Goal: Transaction & Acquisition: Obtain resource

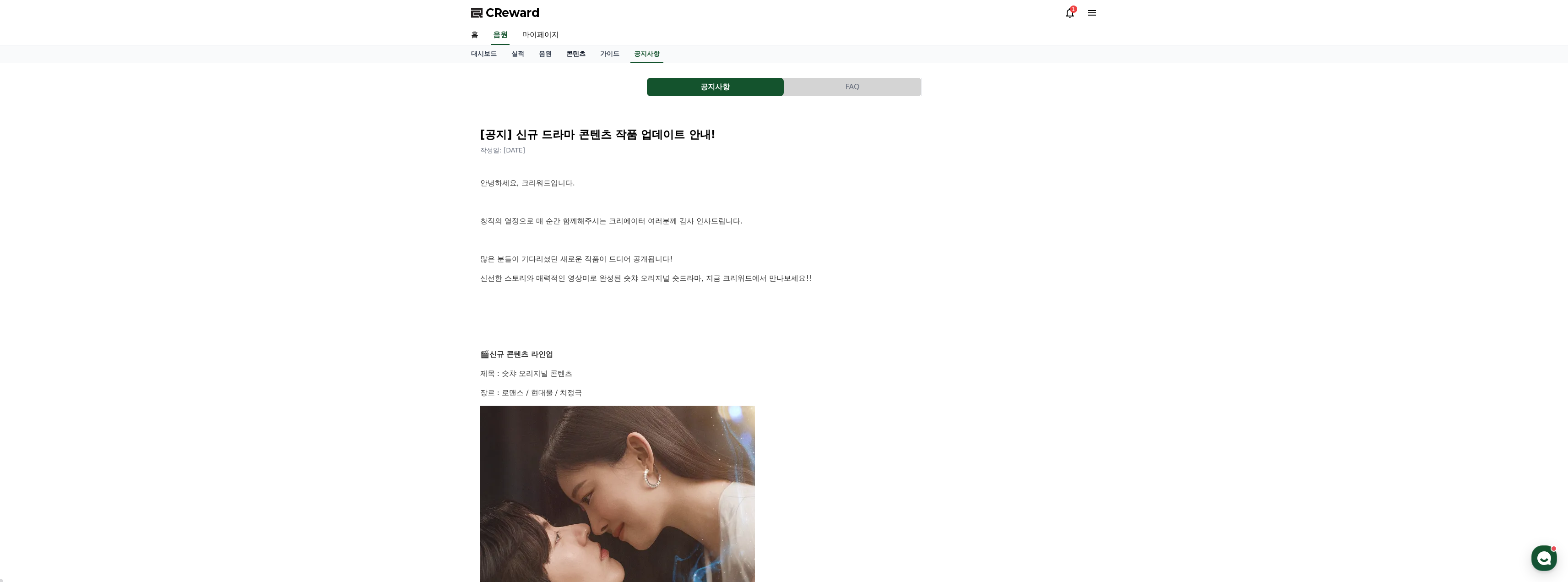
click at [574, 55] on link "콘텐츠" at bounding box center [576, 54] width 34 height 17
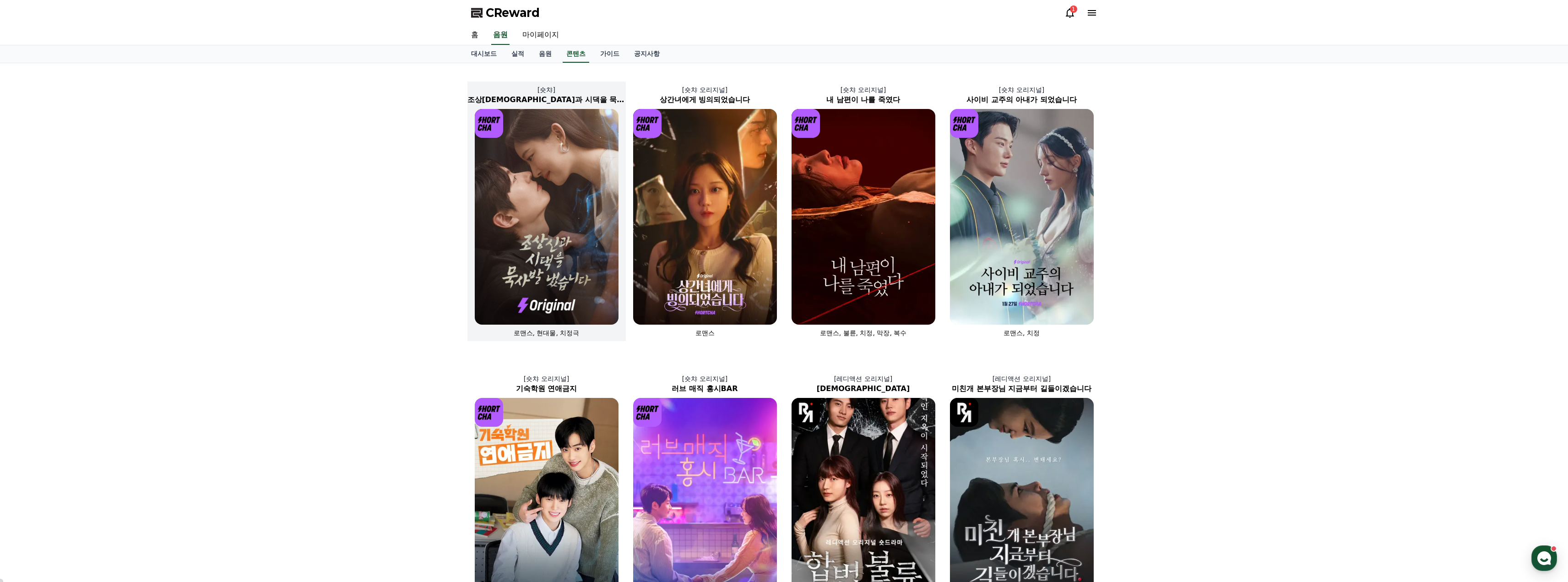
click at [529, 203] on img at bounding box center [547, 217] width 144 height 216
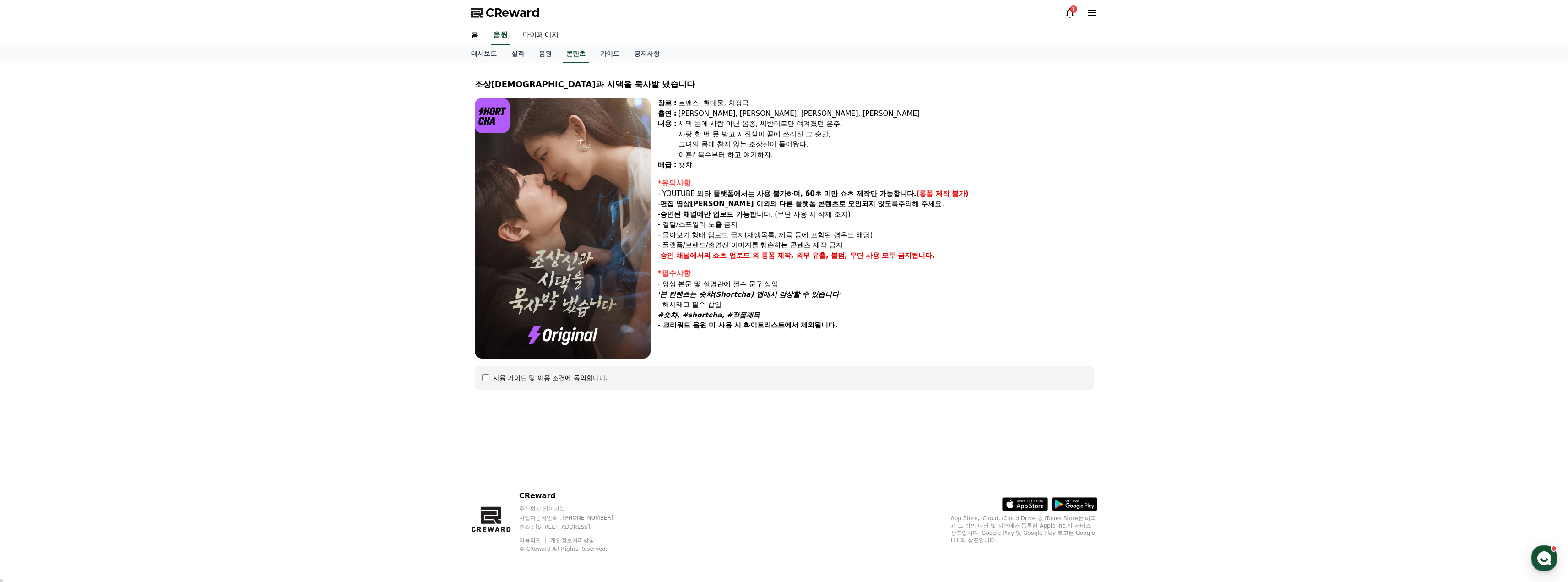
select select
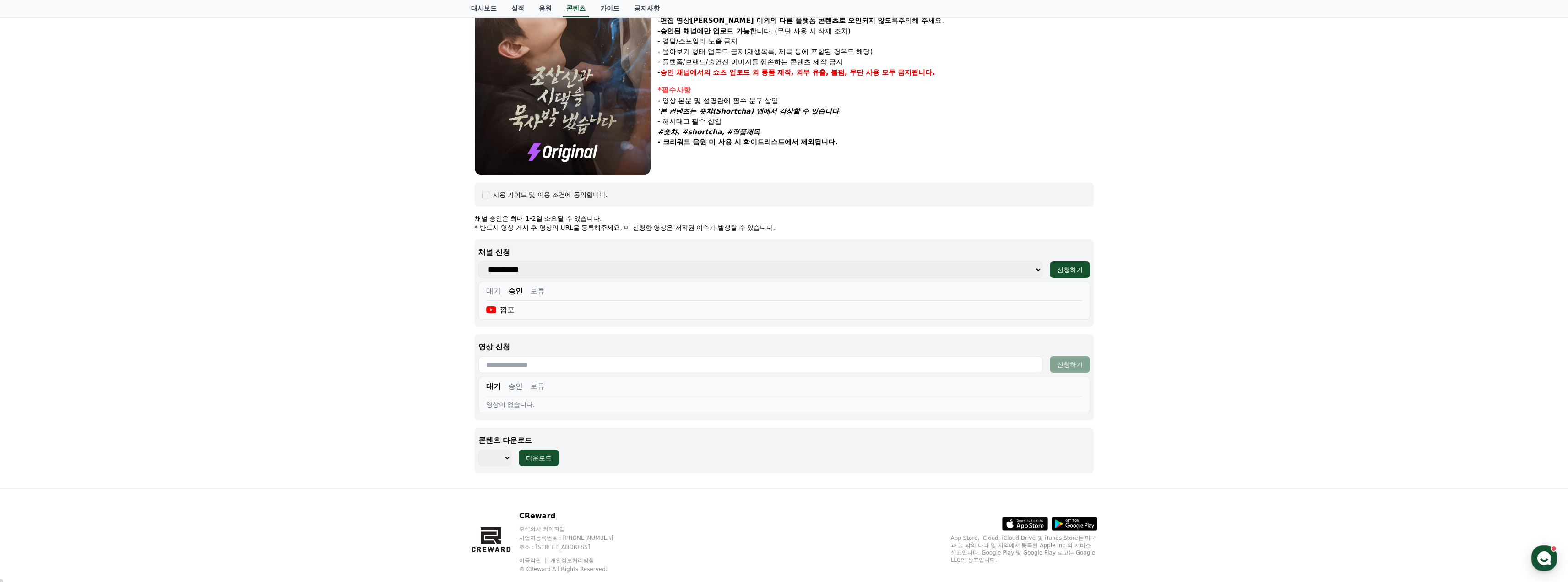
scroll to position [203, 0]
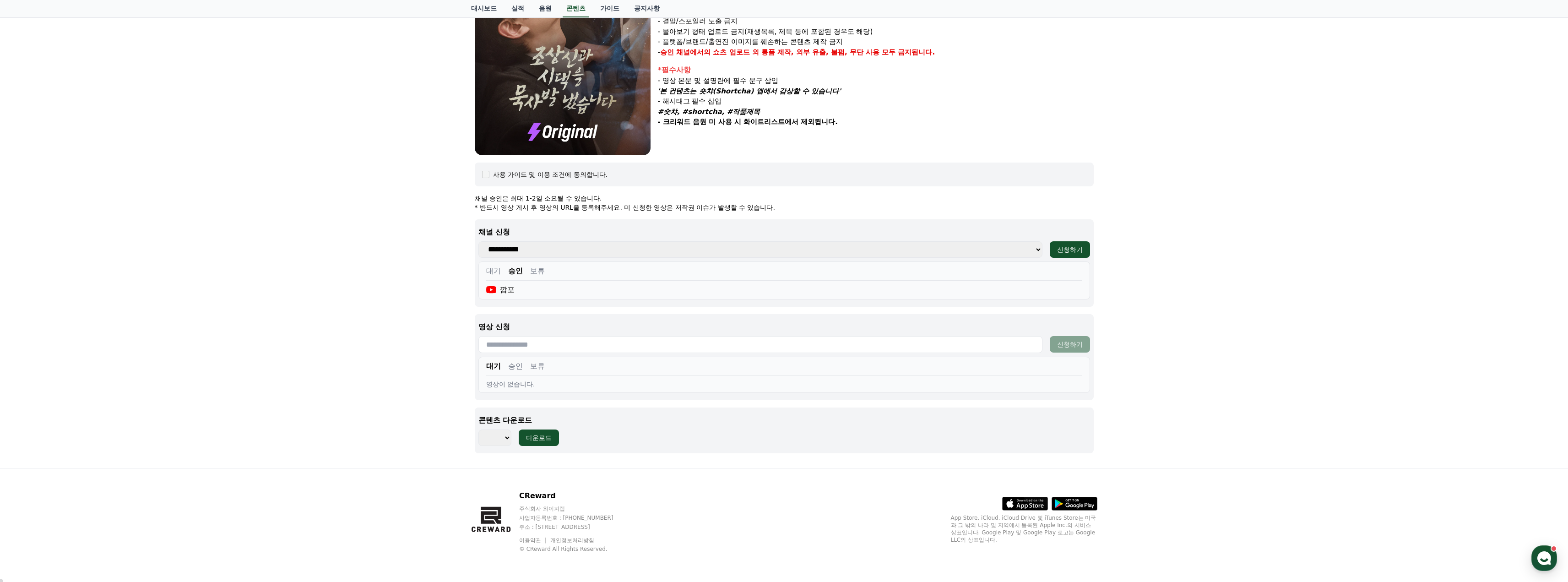
click at [498, 439] on select "*** *** *** *** *** *** *** *** *** *** *** *** *** *** *** *** *** *** *** ***…" at bounding box center [495, 437] width 33 height 16
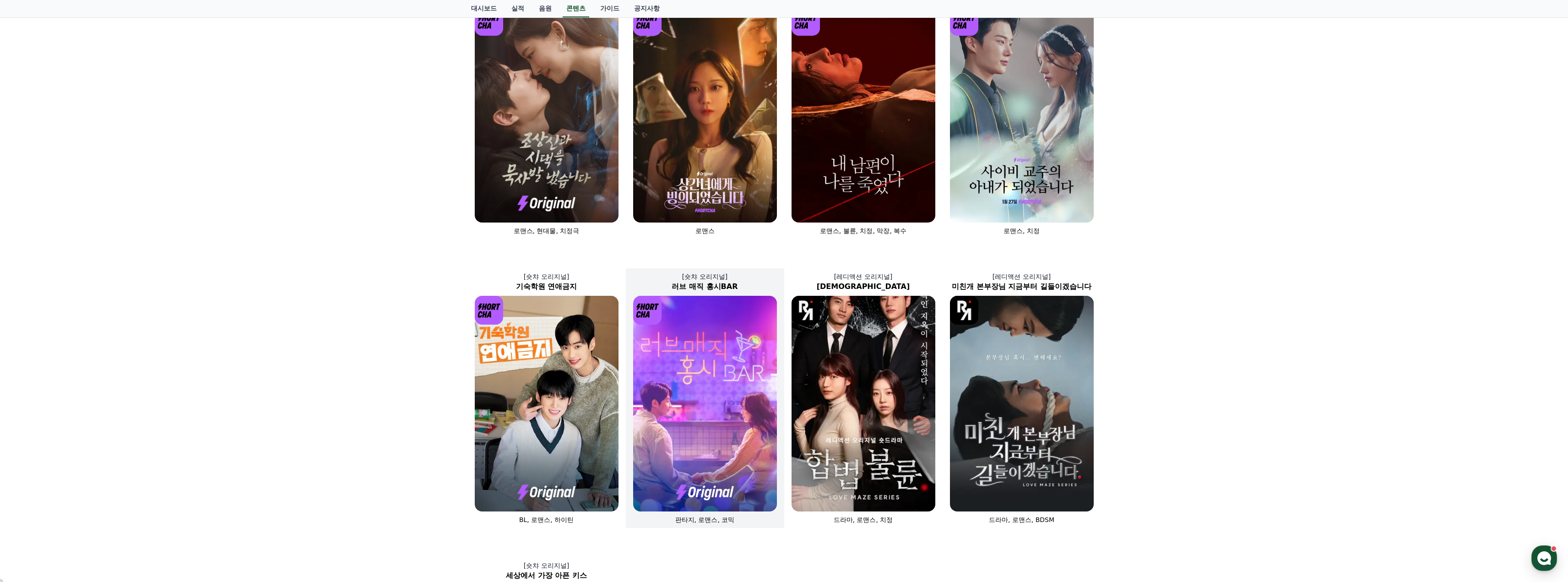
scroll to position [46, 0]
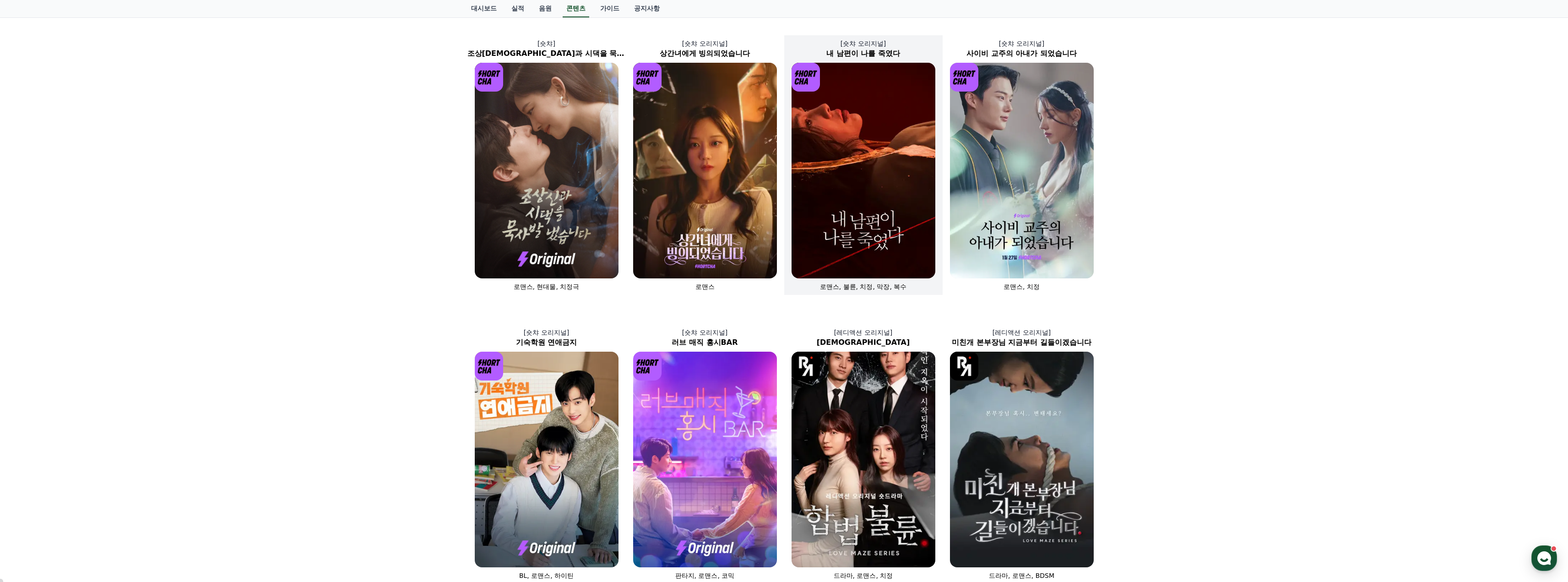
click at [867, 157] on img at bounding box center [863, 170] width 144 height 216
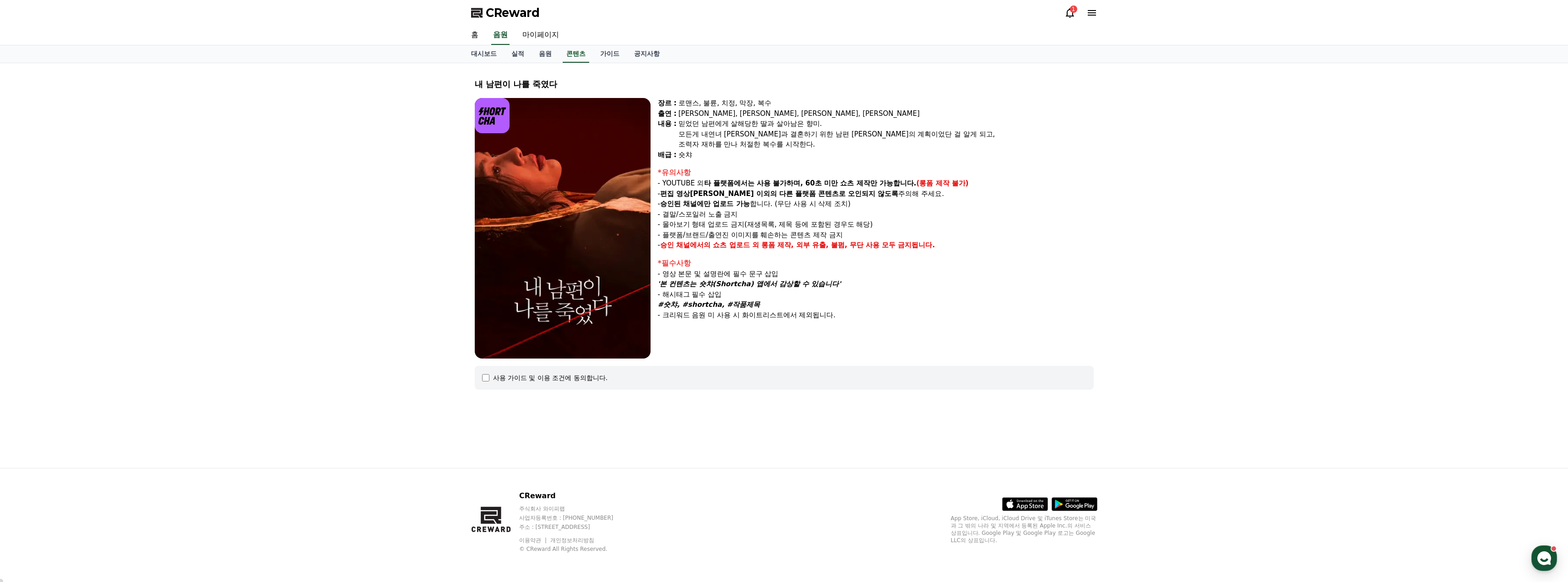
select select
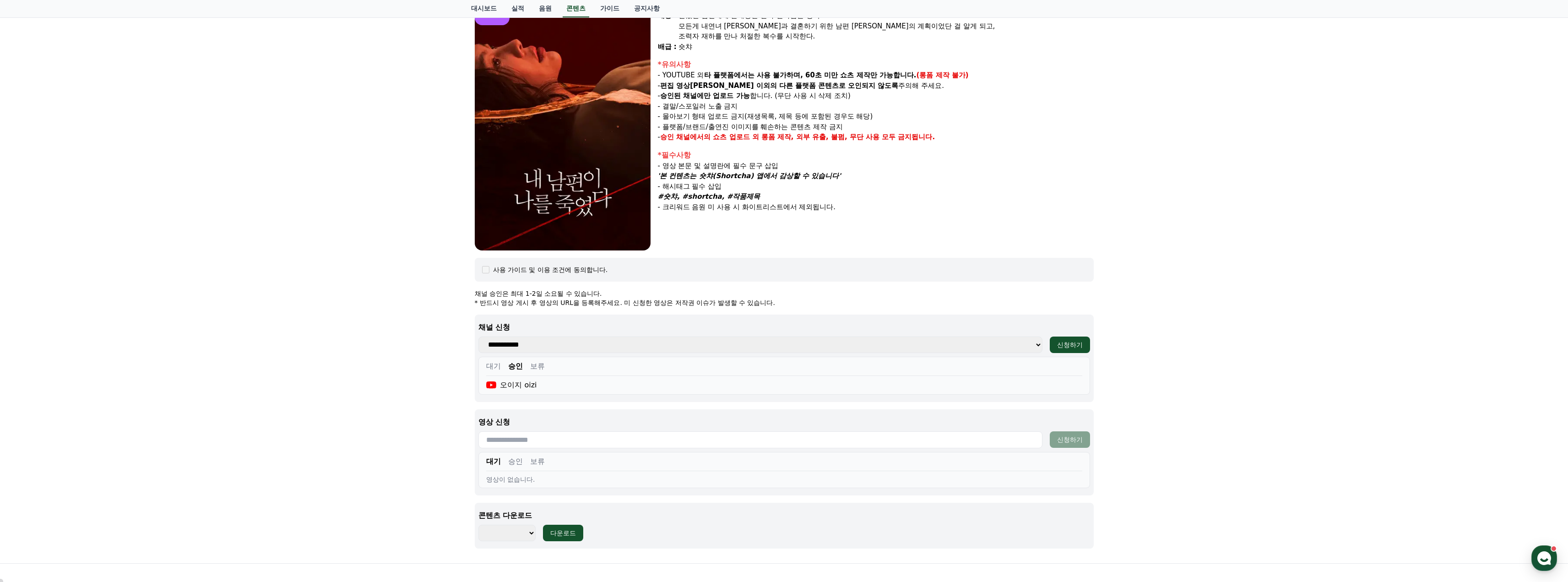
scroll to position [203, 0]
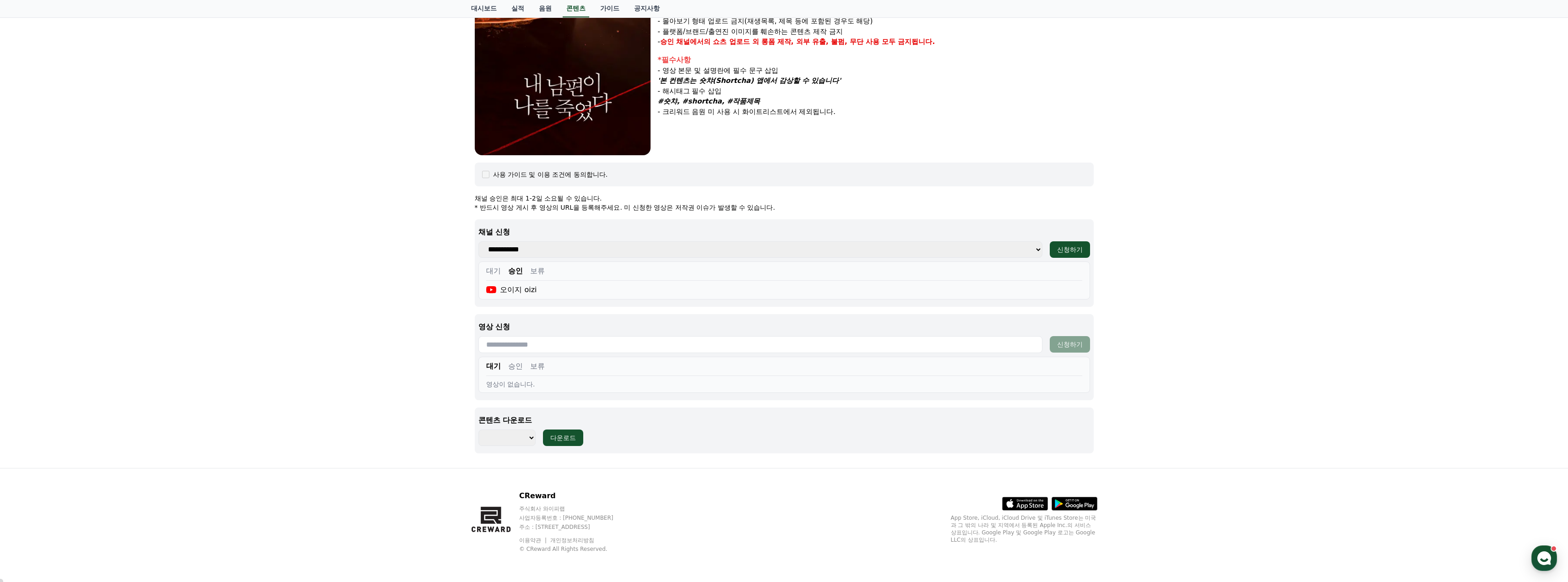
click at [582, 247] on select "**********" at bounding box center [760, 249] width 564 height 16
select select "**********"
click at [478, 241] on select "**********" at bounding box center [760, 249] width 564 height 16
click at [1059, 251] on div "신청하기" at bounding box center [1069, 249] width 26 height 9
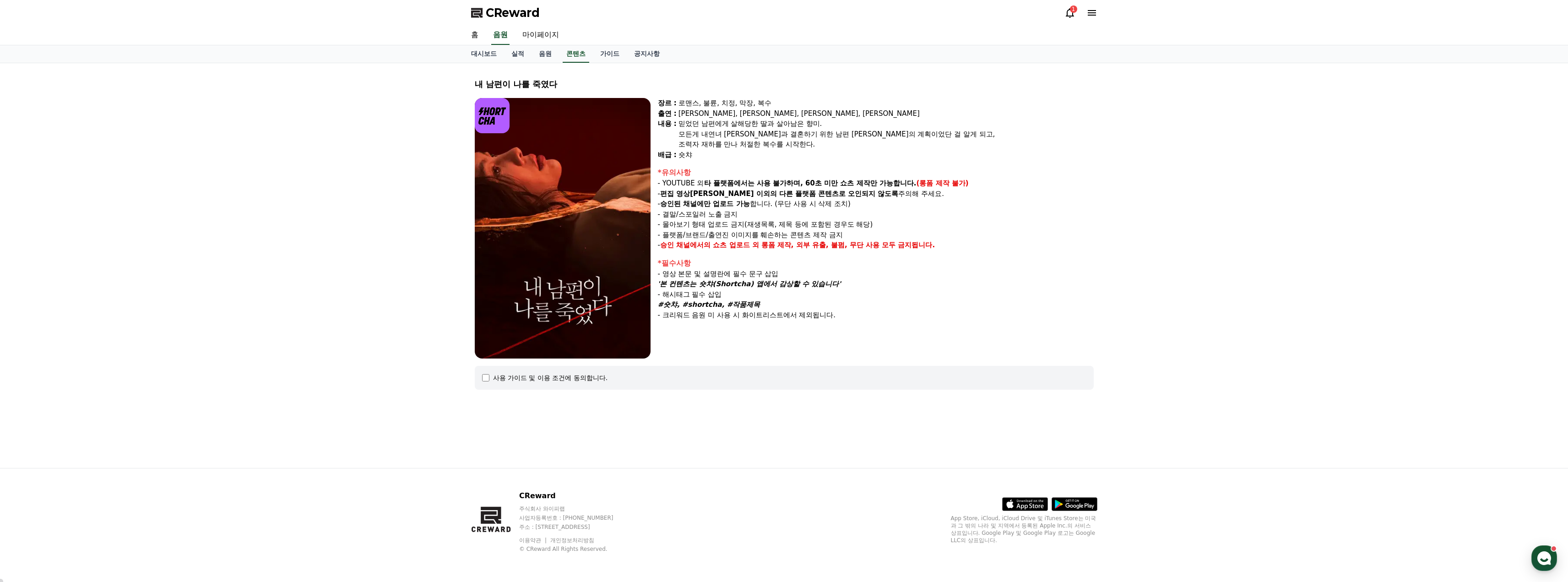
select select
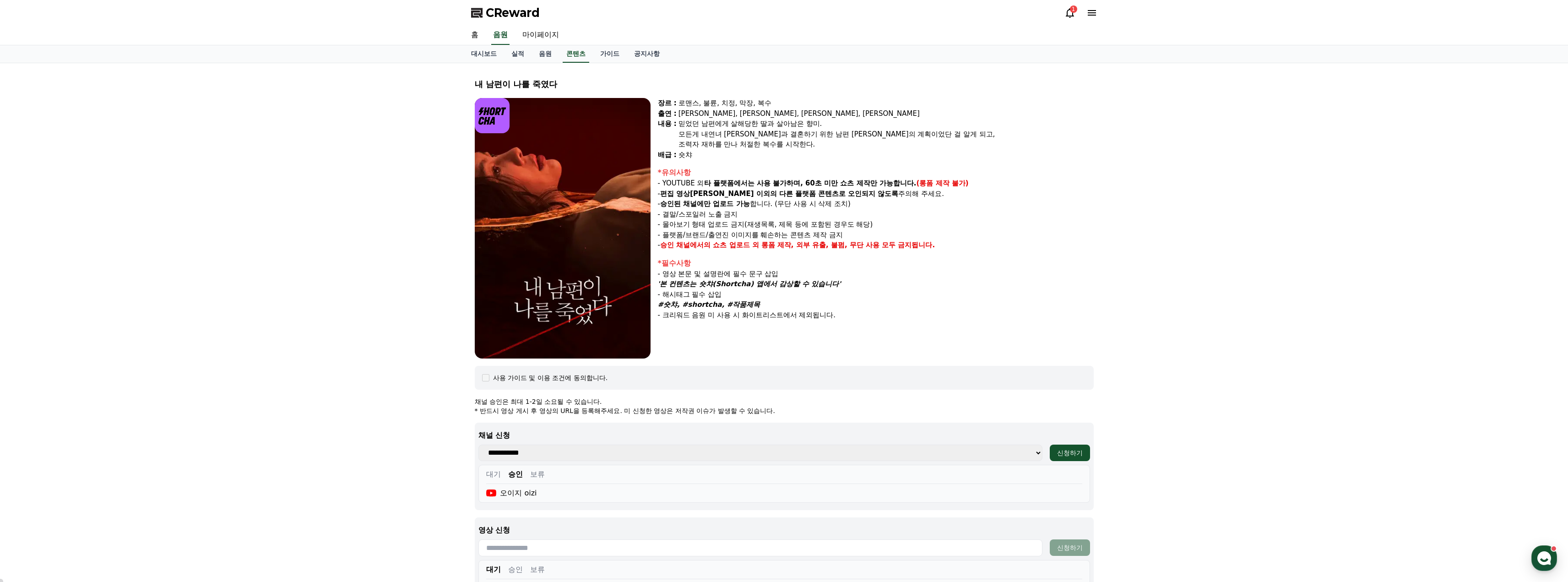
scroll to position [203, 0]
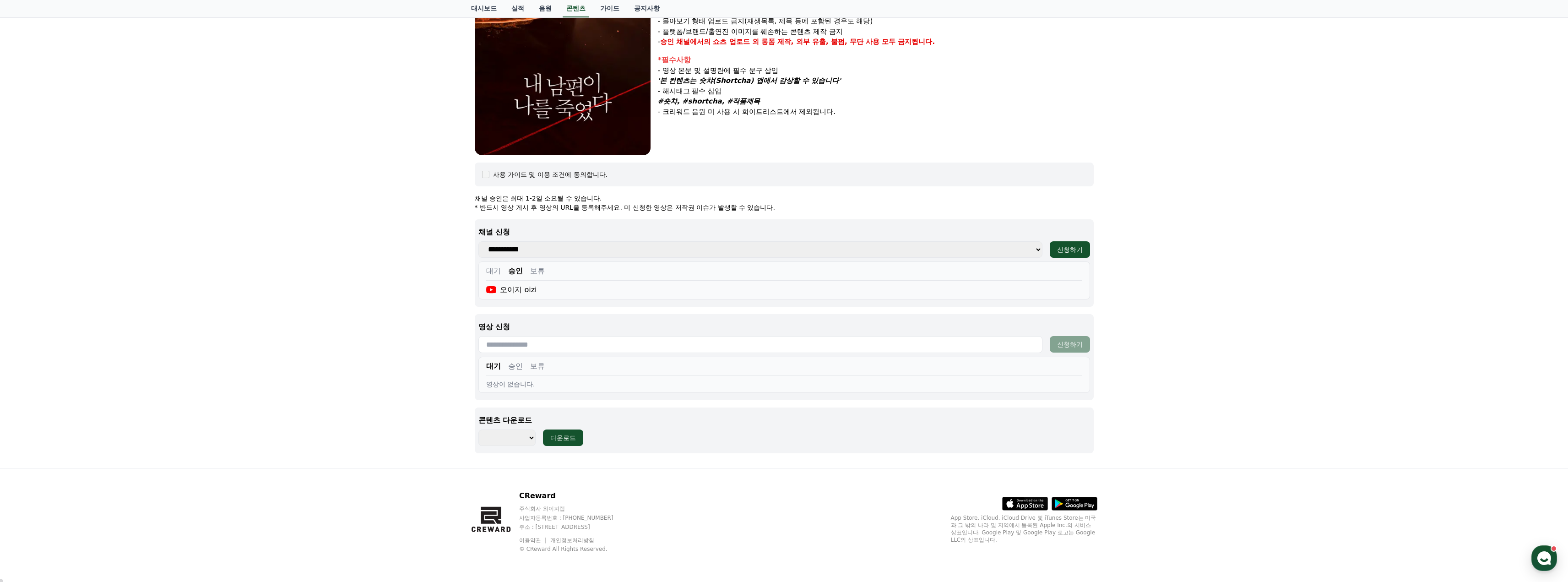
click at [521, 444] on select "******** ******** ******** ******** ******** ******** ******** ******** *******…" at bounding box center [506, 437] width 57 height 16
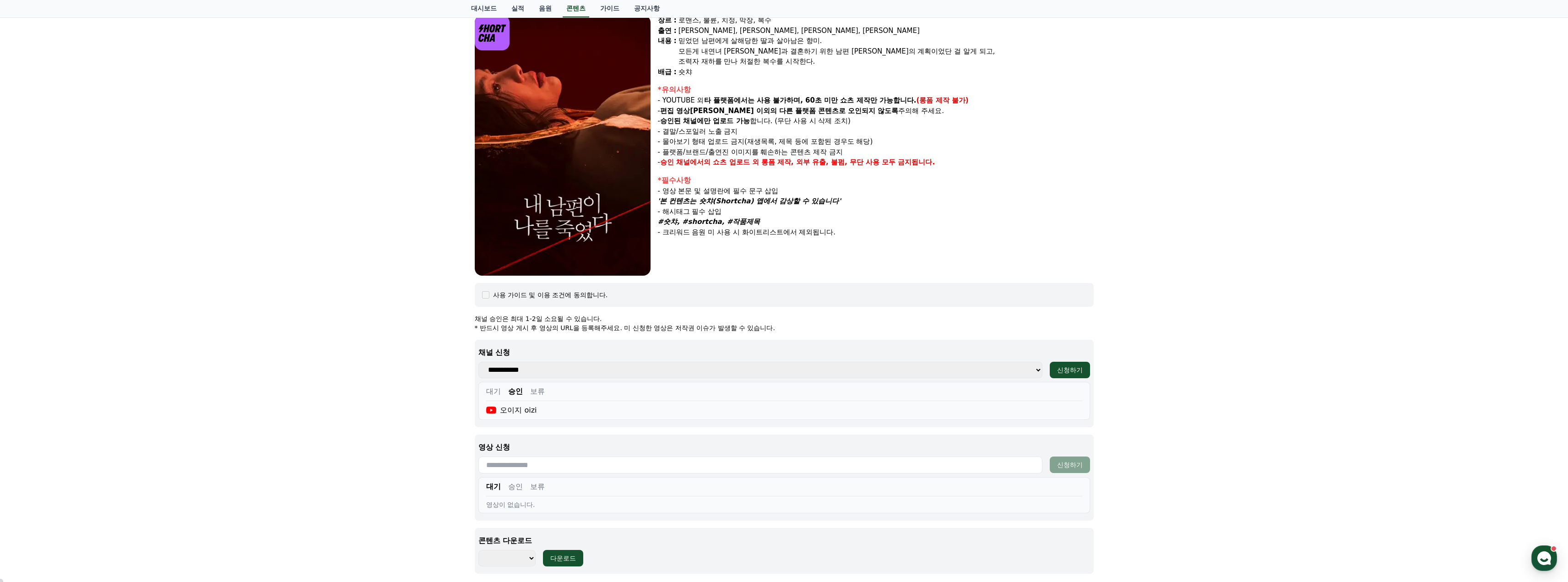
scroll to position [0, 0]
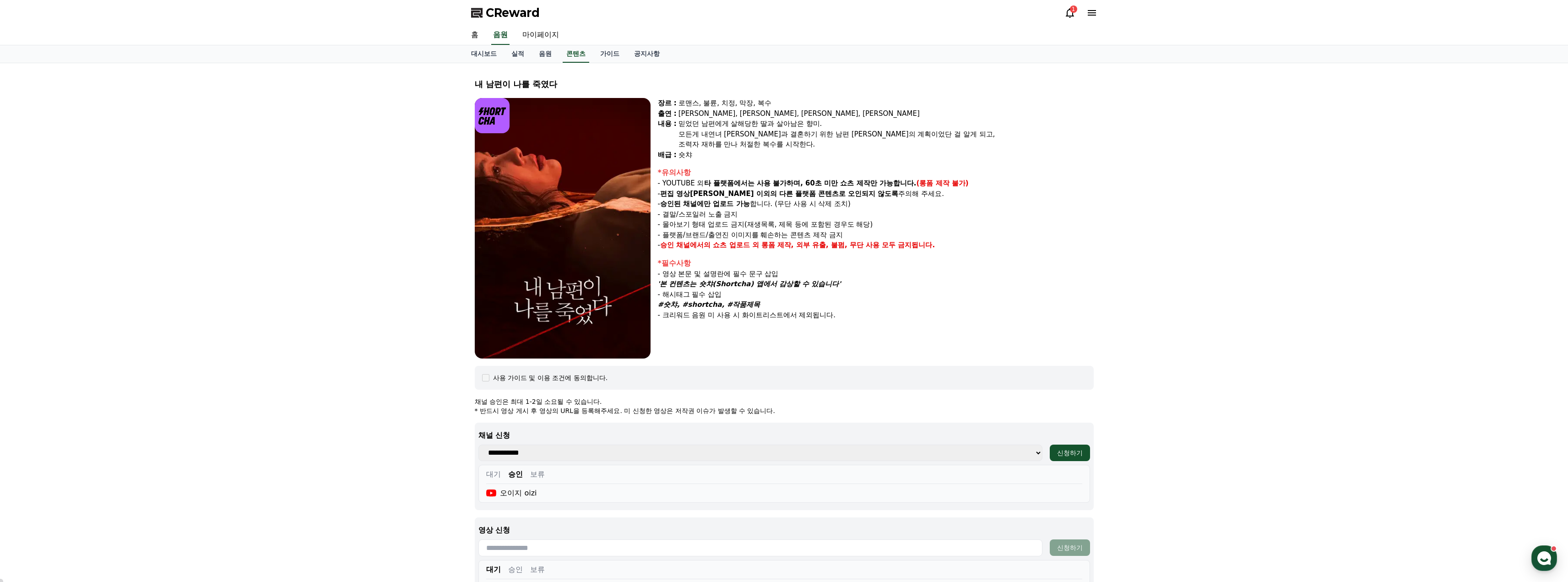
click at [574, 245] on img at bounding box center [562, 228] width 176 height 260
drag, startPoint x: 679, startPoint y: 195, endPoint x: 879, endPoint y: 195, distance: 200.0
click at [879, 195] on p "- 편집 영상이 숏챠 이외의 다른 플랫폼 콘텐츠로 오인되지 않도록 주의해 주세요." at bounding box center [875, 194] width 436 height 11
click at [874, 199] on p "- 승인된 채널에만 업로드 가능 합니다. (무단 사용 시 삭제 조치)" at bounding box center [875, 204] width 436 height 11
drag, startPoint x: 690, startPoint y: 134, endPoint x: 817, endPoint y: 133, distance: 127.0
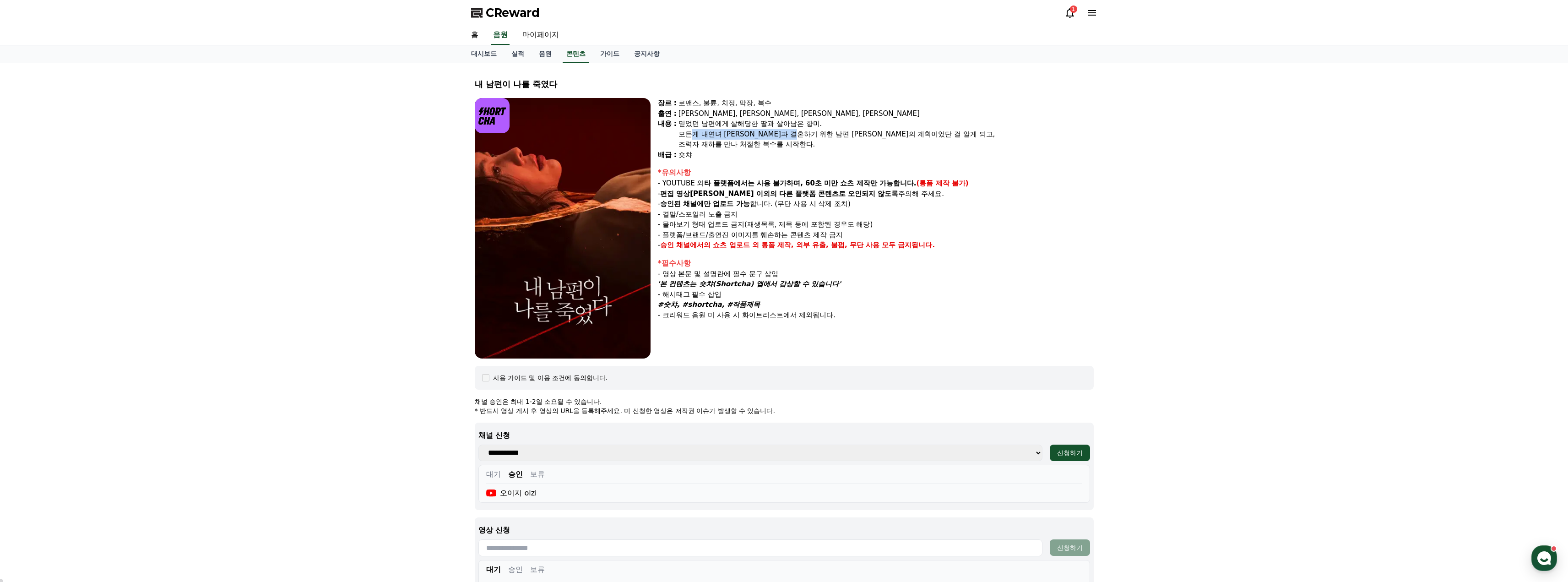
click at [817, 133] on div "모든게 내연녀 [PERSON_NAME]과 결혼하기 위한 남편 [PERSON_NAME]의 계획이었단 걸 알게 되고," at bounding box center [885, 134] width 415 height 11
drag, startPoint x: 800, startPoint y: 135, endPoint x: 797, endPoint y: 139, distance: 5.0
click at [800, 135] on div "모든게 내연녀 [PERSON_NAME]과 결혼하기 위한 남편 [PERSON_NAME]의 계획이었단 걸 알게 되고," at bounding box center [885, 134] width 415 height 11
click at [732, 138] on div "모든게 내연녀 [PERSON_NAME]과 결혼하기 위한 남편 [PERSON_NAME]의 계획이었단 걸 알게 되고," at bounding box center [885, 134] width 415 height 11
click at [687, 125] on div "믿었던 남편에게 살해당한 딸과 살아남은 향미." at bounding box center [885, 124] width 415 height 11
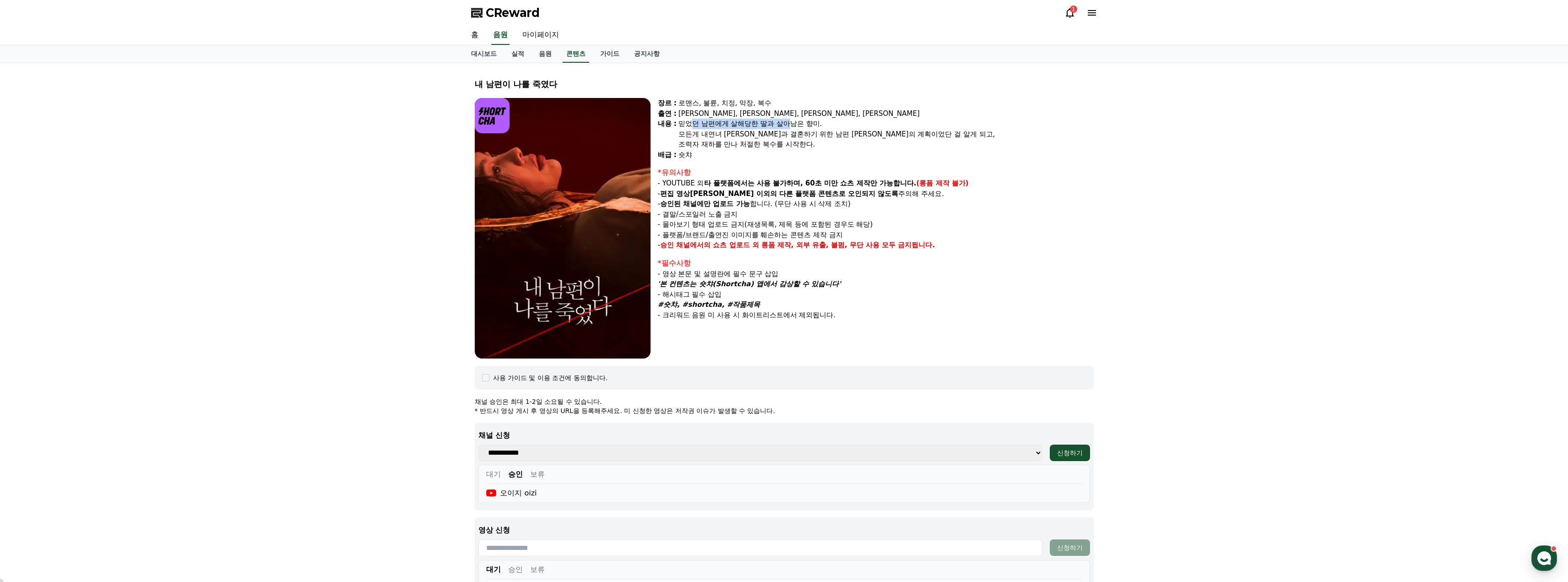
drag, startPoint x: 694, startPoint y: 121, endPoint x: 788, endPoint y: 120, distance: 94.0
click at [788, 120] on div "믿었던 남편에게 살해당한 딸과 살아남은 향미." at bounding box center [885, 124] width 415 height 11
drag, startPoint x: 750, startPoint y: 122, endPoint x: 825, endPoint y: 122, distance: 75.0
click at [825, 122] on div "믿었던 남편에게 살해당한 딸과 살아남은 향미." at bounding box center [885, 124] width 415 height 11
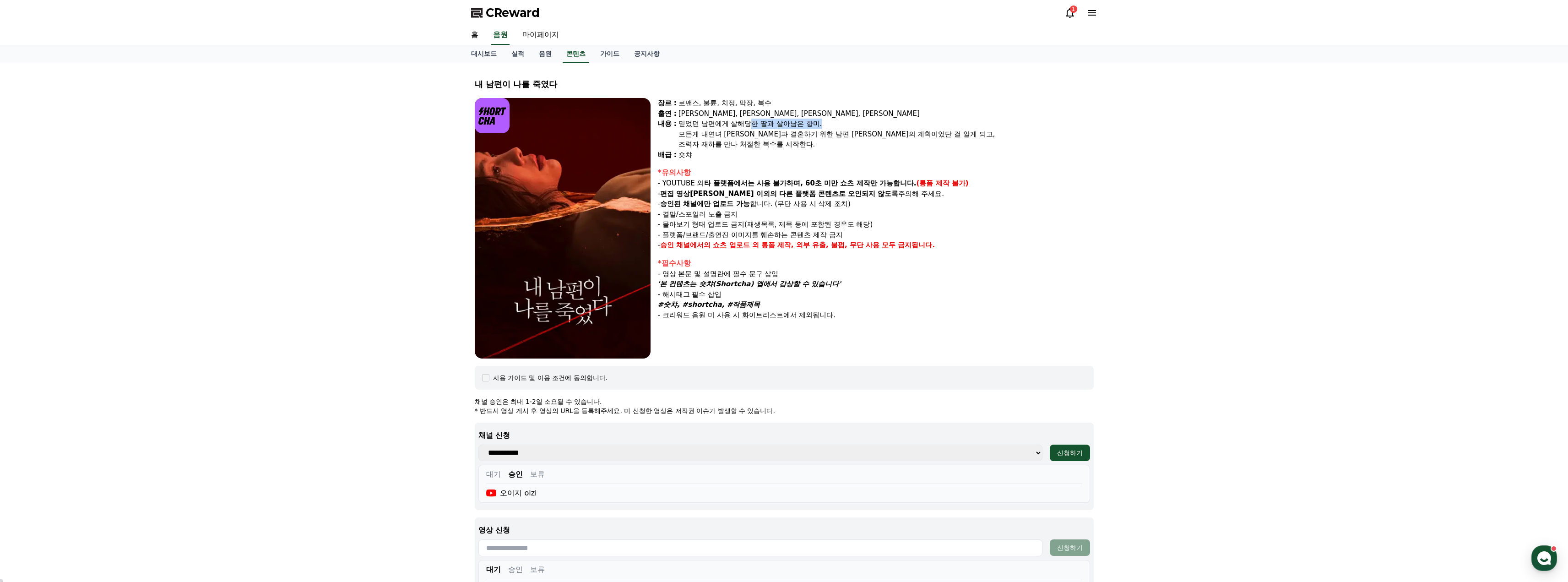
click at [825, 122] on div "믿었던 남편에게 살해당한 딸과 살아남은 향미." at bounding box center [885, 124] width 415 height 11
drag, startPoint x: 688, startPoint y: 131, endPoint x: 755, endPoint y: 129, distance: 67.0
click at [755, 129] on div "모든게 내연녀 [PERSON_NAME]과 결혼하기 위한 남편 [PERSON_NAME]의 계획이었단 걸 알게 되고," at bounding box center [885, 134] width 415 height 11
drag, startPoint x: 745, startPoint y: 133, endPoint x: 841, endPoint y: 128, distance: 96.1
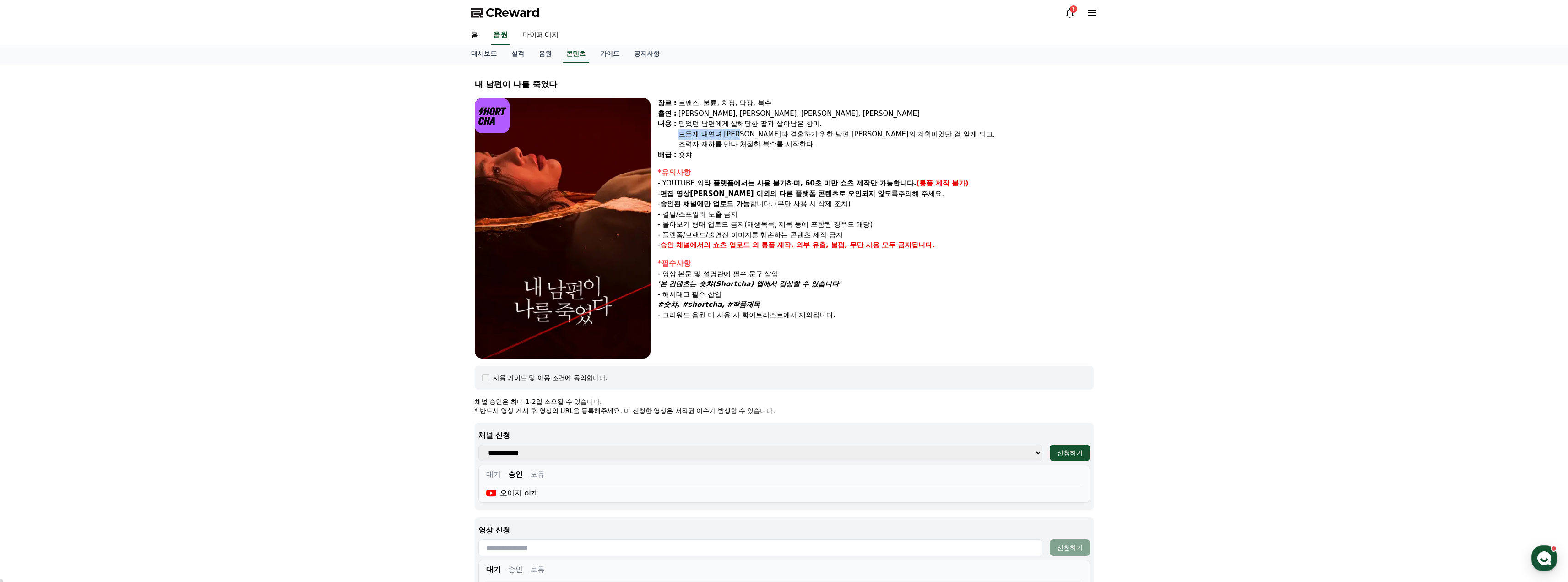
click at [841, 128] on div "믿었던 남편에게 살해당한 딸과 살아남은 향미. 모든게 내연녀 다영과 결혼하기 위한 남편 광철의 계획이었단 걸 알게 되고, 조력자 재하를 만나 …" at bounding box center [885, 133] width 415 height 31
drag, startPoint x: 806, startPoint y: 133, endPoint x: 889, endPoint y: 132, distance: 83.0
click at [889, 132] on div "모든게 내연녀 [PERSON_NAME]과 결혼하기 위한 남편 [PERSON_NAME]의 계획이었단 걸 알게 되고," at bounding box center [885, 134] width 415 height 11
drag, startPoint x: 844, startPoint y: 132, endPoint x: 904, endPoint y: 133, distance: 60.0
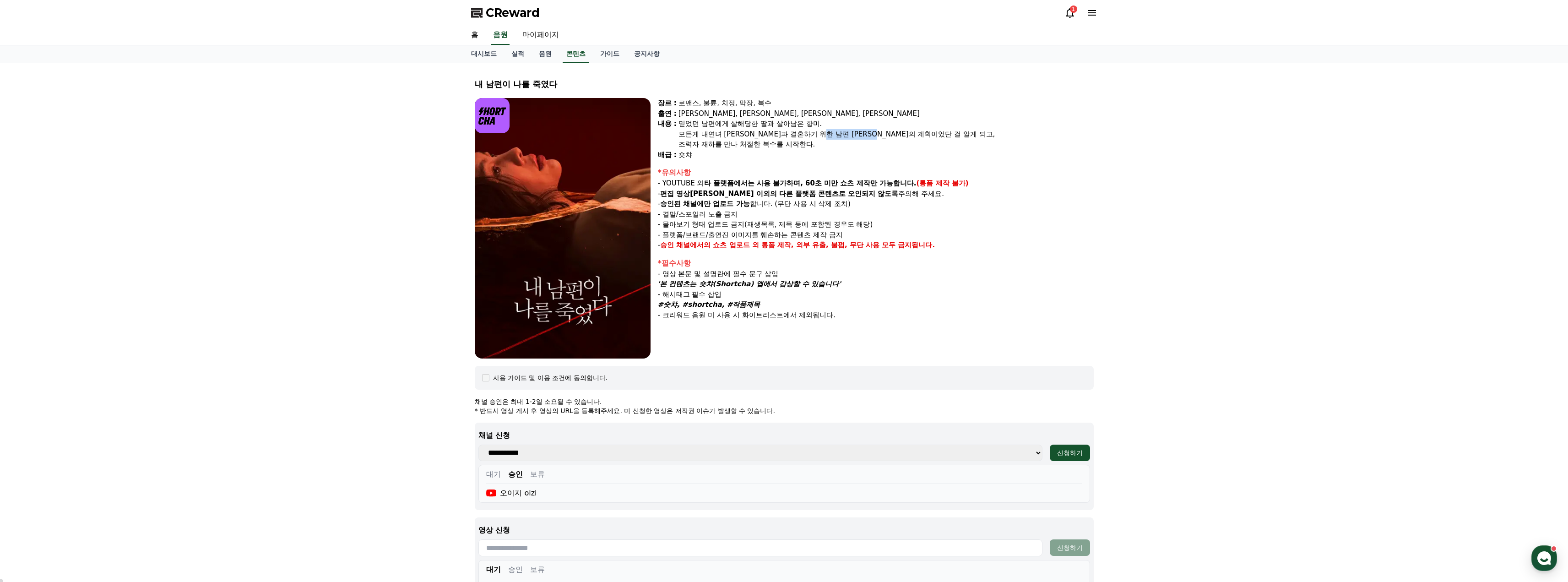
click at [904, 133] on div "모든게 내연녀 [PERSON_NAME]과 결혼하기 위한 남편 [PERSON_NAME]의 계획이었단 걸 알게 되고," at bounding box center [885, 134] width 415 height 11
drag, startPoint x: 684, startPoint y: 143, endPoint x: 800, endPoint y: 142, distance: 116.0
click at [800, 142] on div "조력자 재하를 만나 처절한 복수를 시작한다." at bounding box center [885, 145] width 415 height 11
click at [800, 143] on div "조력자 재하를 만나 처절한 복수를 시작한다." at bounding box center [885, 145] width 415 height 11
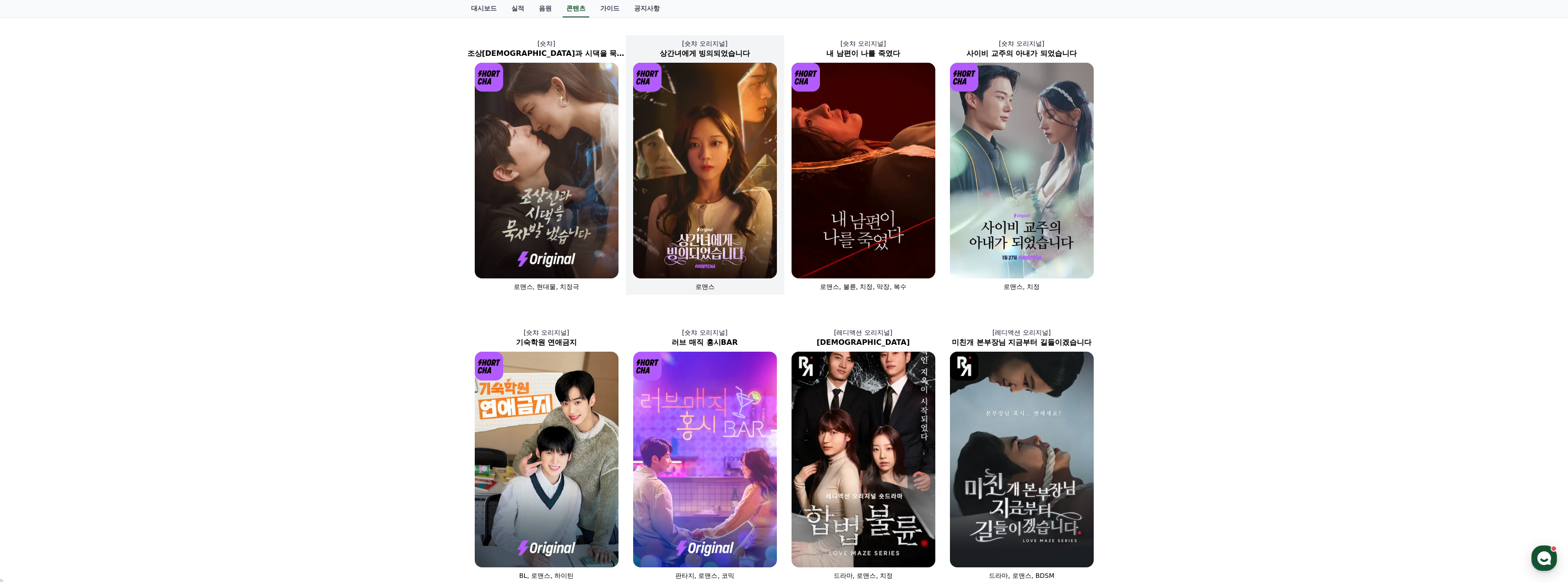
click at [703, 195] on img at bounding box center [704, 170] width 144 height 216
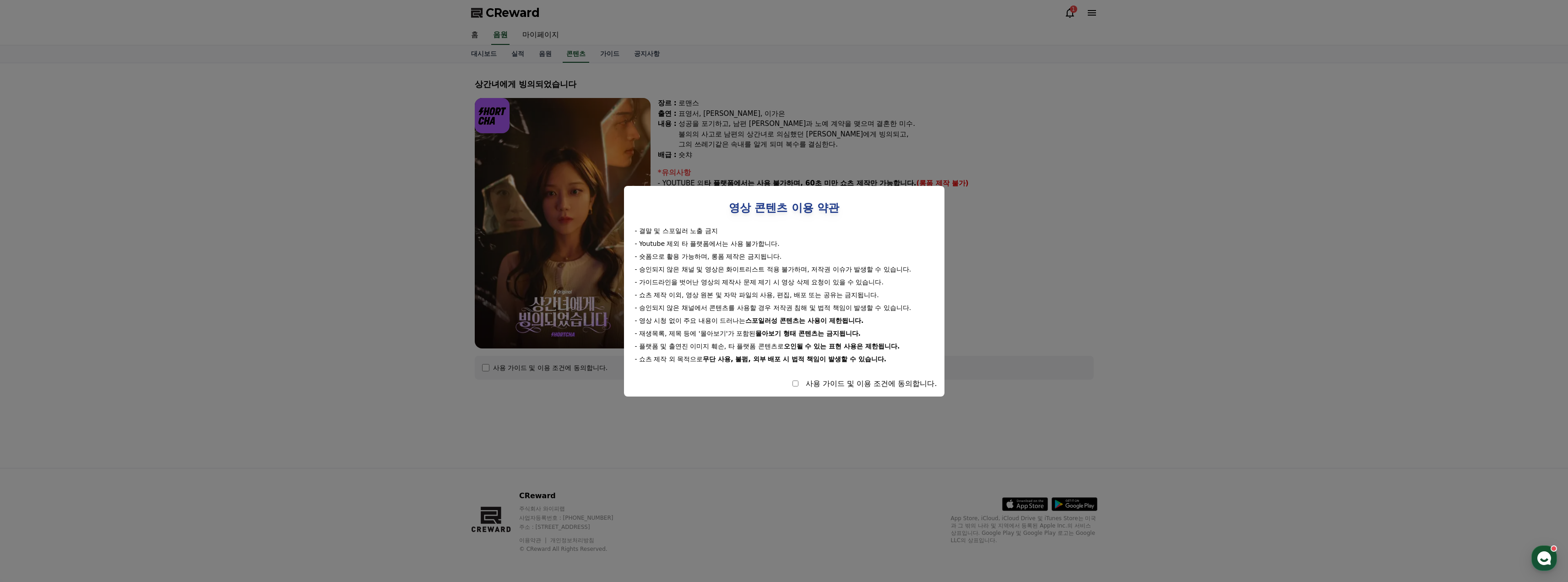
select select
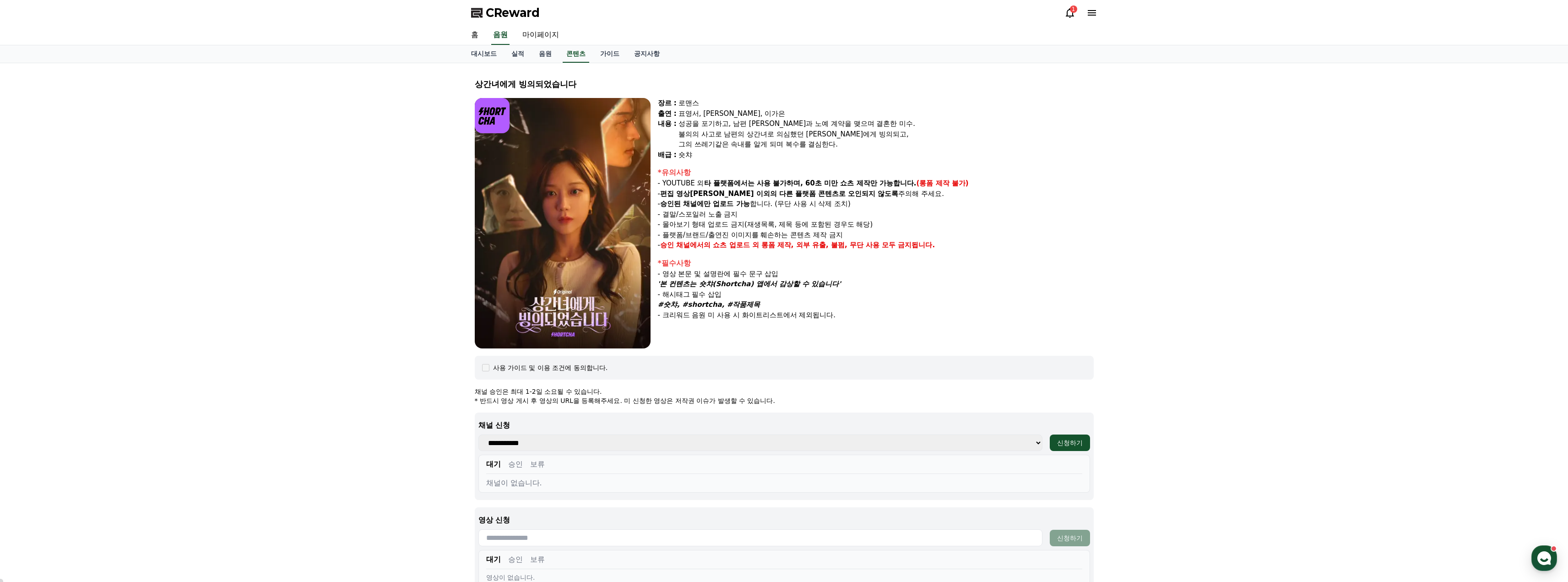
drag, startPoint x: 680, startPoint y: 124, endPoint x: 779, endPoint y: 123, distance: 99.0
click at [779, 123] on div "성공을 포기하고, 남편 수혁과 노예 계약을 맺으며 결혼한 미수." at bounding box center [885, 124] width 415 height 11
drag, startPoint x: 775, startPoint y: 120, endPoint x: 864, endPoint y: 116, distance: 89.1
click at [864, 116] on div "장르 : 로맨스 출연 : 표영서, 권혁현, 이가은 내용 : 성공을 포기하고, 남편 수혁과 노예 계약을 맺으며 결혼한 미수. 불의의 사고로 남편…" at bounding box center [875, 129] width 436 height 62
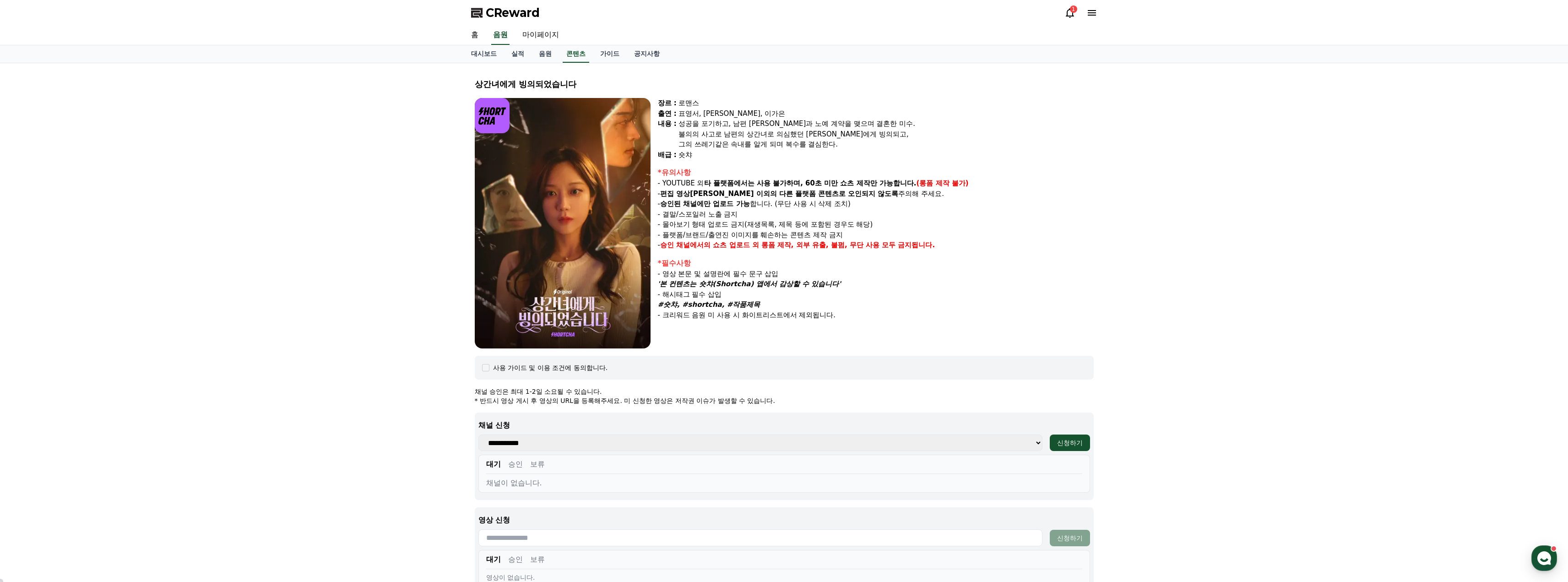
click at [843, 124] on div "성공을 포기하고, 남편 수혁과 노예 계약을 맺으며 결혼한 미수." at bounding box center [885, 124] width 415 height 11
drag, startPoint x: 818, startPoint y: 123, endPoint x: 875, endPoint y: 122, distance: 57.0
click at [875, 122] on div "성공을 포기하고, 남편 수혁과 노예 계약을 맺으며 결혼한 미수." at bounding box center [885, 124] width 415 height 11
drag, startPoint x: 681, startPoint y: 131, endPoint x: 828, endPoint y: 123, distance: 147.2
click at [828, 123] on div "성공을 포기하고, 남편 수혁과 노예 계약을 맺으며 결혼한 미수. 불의의 사고로 남편의 상간녀로 의심했던 지안에게 빙의되고, 그의 쓰레기같은 속…" at bounding box center [885, 133] width 415 height 31
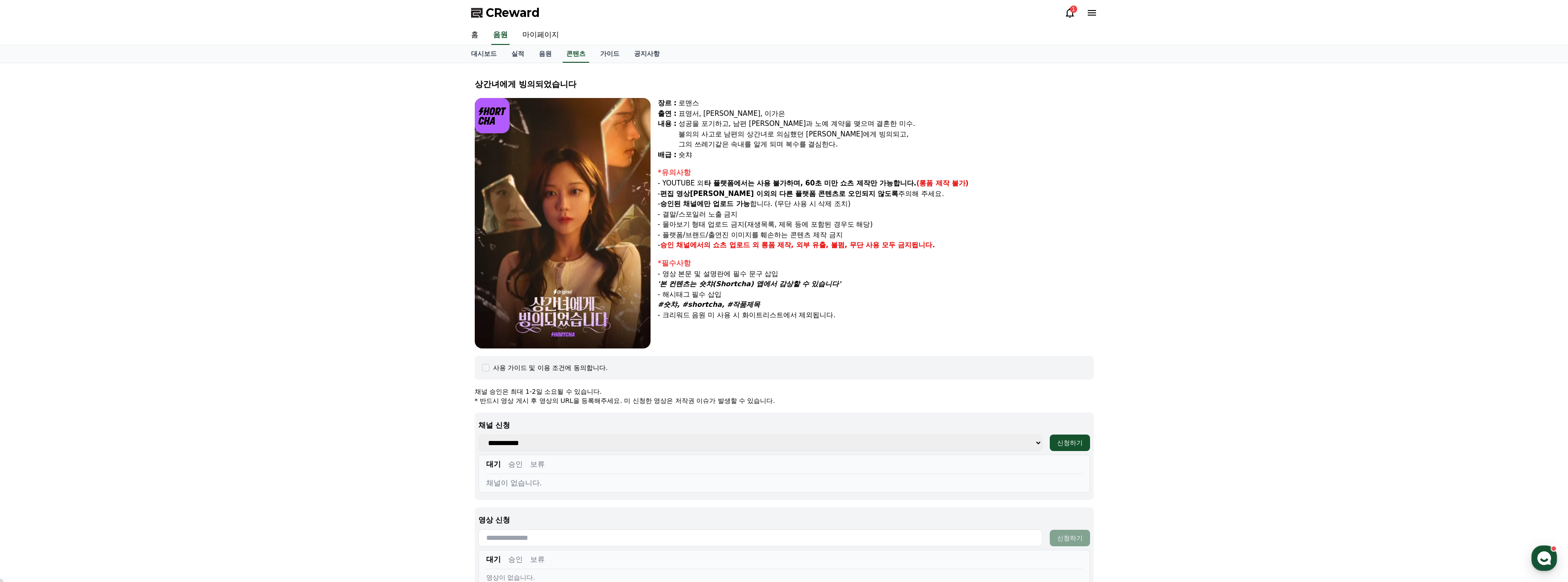
click at [788, 130] on div "불의의 사고로 남편의 상간녀로 의심했던 지안에게 빙의되고," at bounding box center [885, 134] width 415 height 11
drag, startPoint x: 709, startPoint y: 133, endPoint x: 843, endPoint y: 132, distance: 134.0
click at [843, 132] on div "불의의 사고로 남편의 상간녀로 의심했던 지안에게 빙의되고," at bounding box center [885, 134] width 415 height 11
drag, startPoint x: 758, startPoint y: 132, endPoint x: 896, endPoint y: 129, distance: 138.0
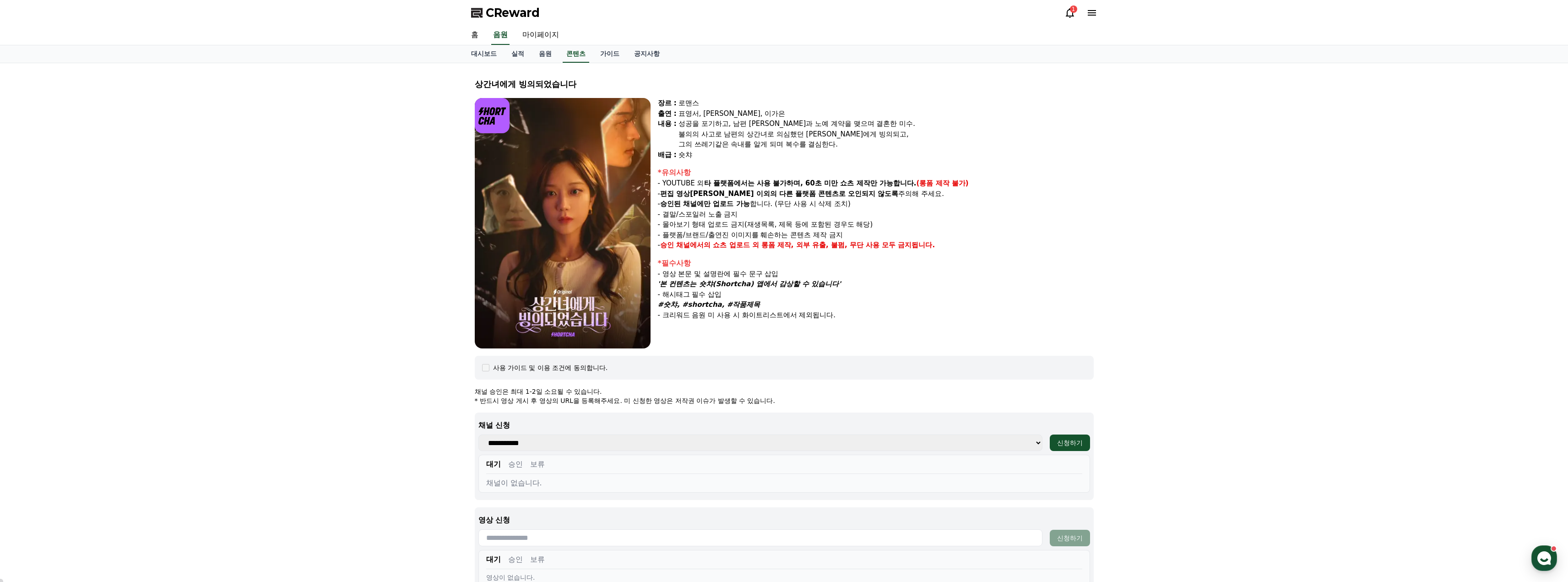
click at [896, 129] on div "불의의 사고로 남편의 상간녀로 의심했던 지안에게 빙의되고," at bounding box center [885, 134] width 415 height 11
click at [866, 132] on div "불의의 사고로 남편의 상간녀로 의심했던 지안에게 빙의되고," at bounding box center [885, 134] width 415 height 11
drag, startPoint x: 688, startPoint y: 144, endPoint x: 783, endPoint y: 140, distance: 95.1
click at [785, 140] on div "그의 쓰레기같은 속내를 알게 되며 복수를 결심한다." at bounding box center [885, 145] width 415 height 11
click at [783, 140] on div "그의 쓰레기같은 속내를 알게 되며 복수를 결심한다." at bounding box center [885, 145] width 415 height 11
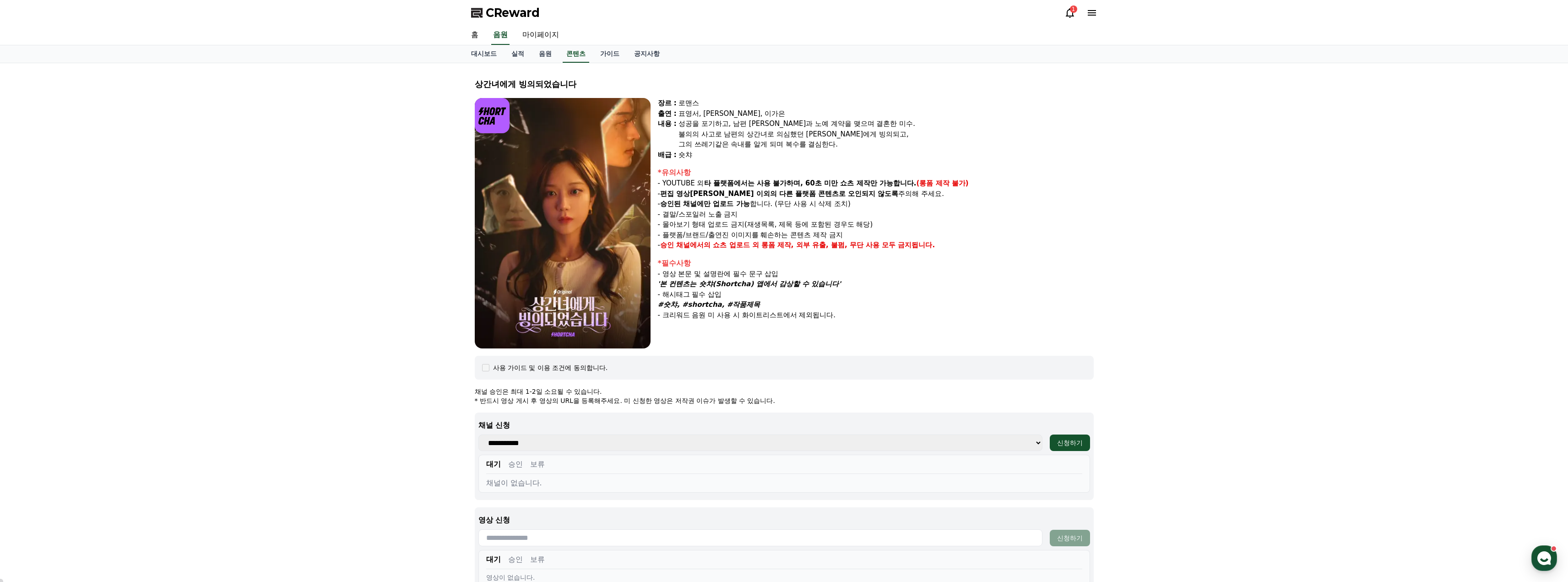
click at [714, 140] on div "그의 쓰레기같은 속내를 알게 되며 복수를 결심한다." at bounding box center [885, 145] width 415 height 11
drag, startPoint x: 754, startPoint y: 141, endPoint x: 866, endPoint y: 139, distance: 112.0
click at [867, 139] on div "그의 쓰레기같은 속내를 알게 되며 복수를 결심한다." at bounding box center [885, 145] width 415 height 11
click at [866, 139] on div "그의 쓰레기같은 속내를 알게 되며 복수를 결심한다." at bounding box center [885, 145] width 415 height 11
click at [770, 164] on div "장르 : 로맨스 출연 : 표영서, 권혁현, 이가은 내용 : 성공을 포기하고, 남편 수혁과 노예 계약을 맺으며 결혼한 미수. 불의의 사고로 남편…" at bounding box center [875, 223] width 436 height 251
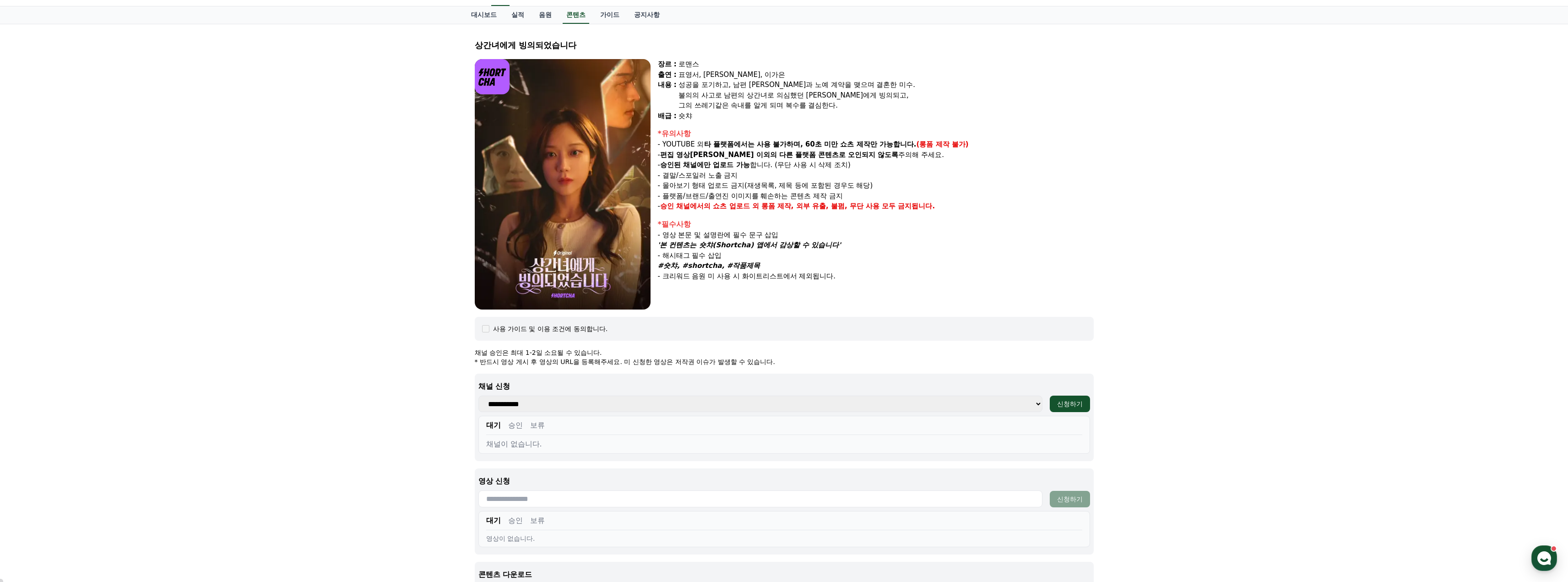
scroll to position [91, 0]
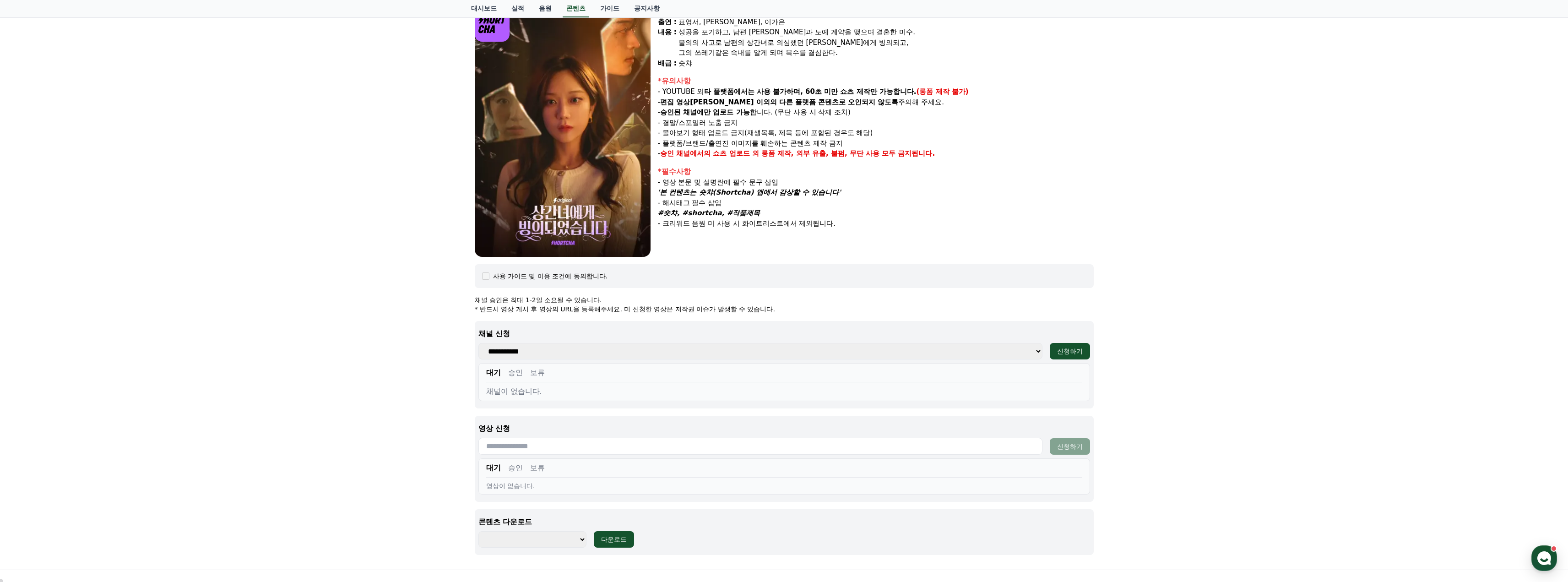
drag, startPoint x: 584, startPoint y: 349, endPoint x: 581, endPoint y: 359, distance: 10.4
click at [584, 349] on select "**********" at bounding box center [760, 351] width 564 height 16
select select "**********"
click at [478, 343] on select "**********" at bounding box center [760, 351] width 564 height 16
click at [1050, 350] on button "신청하기" at bounding box center [1069, 351] width 40 height 16
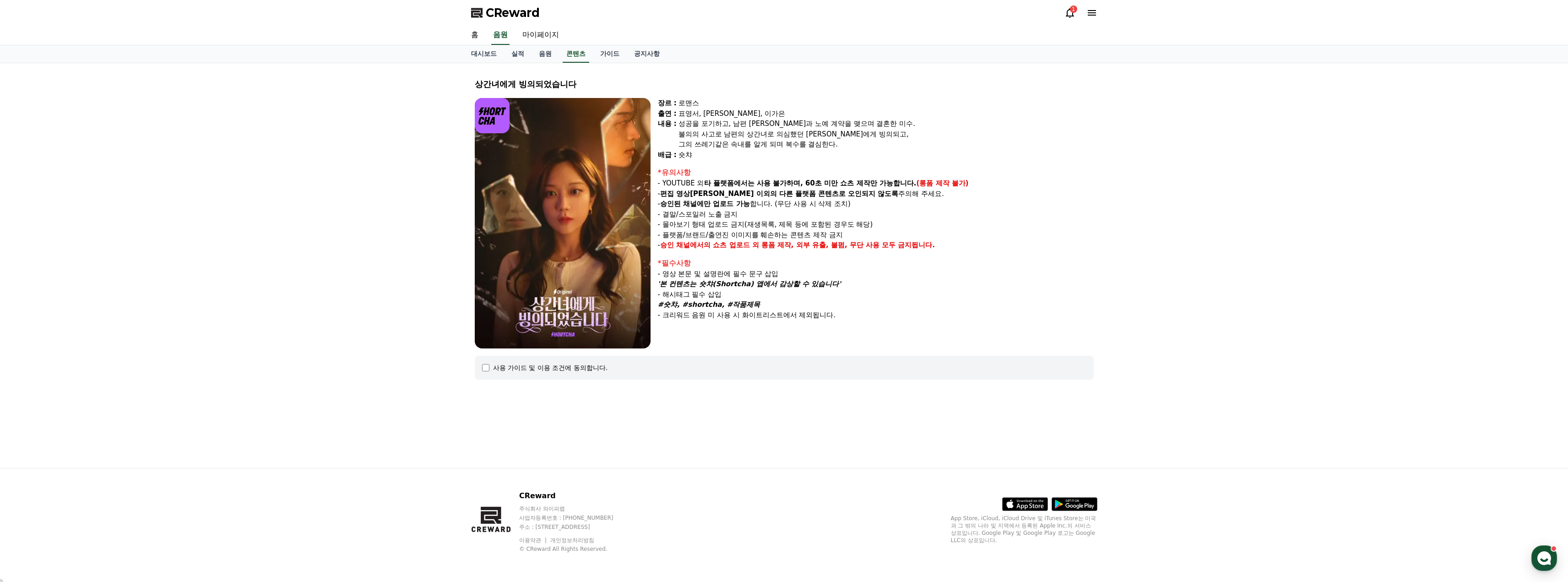
select select
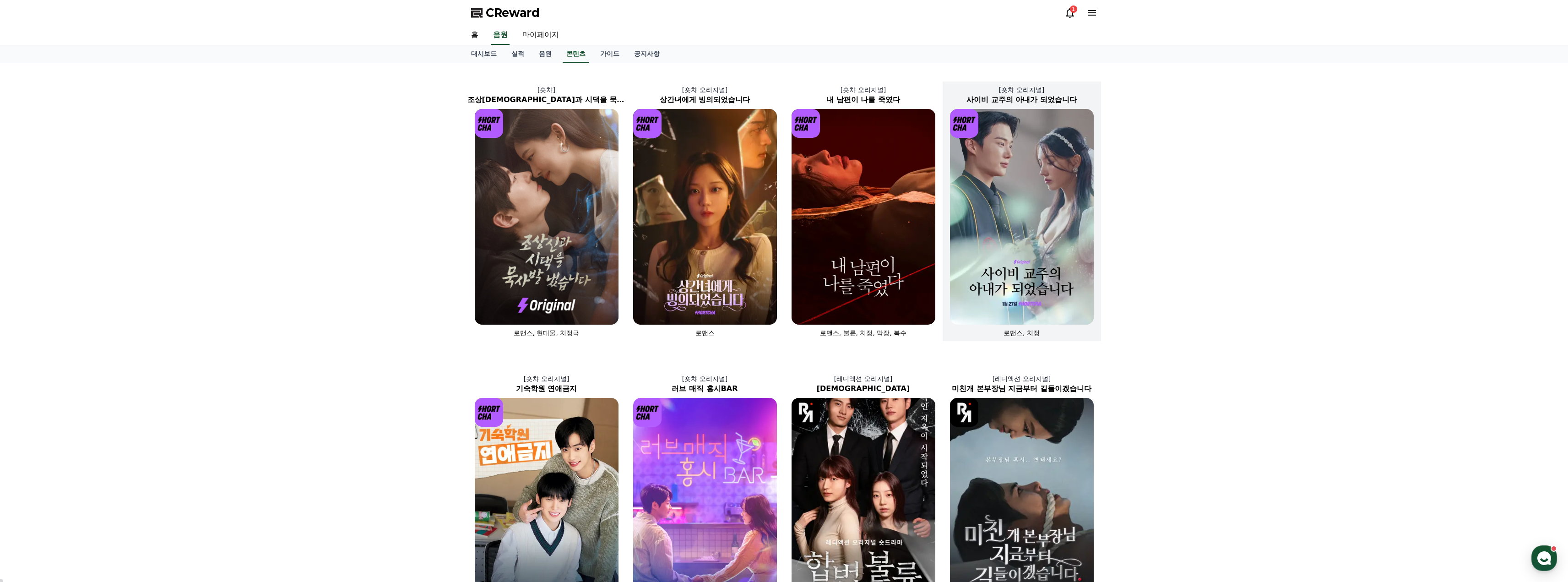
scroll to position [46, 0]
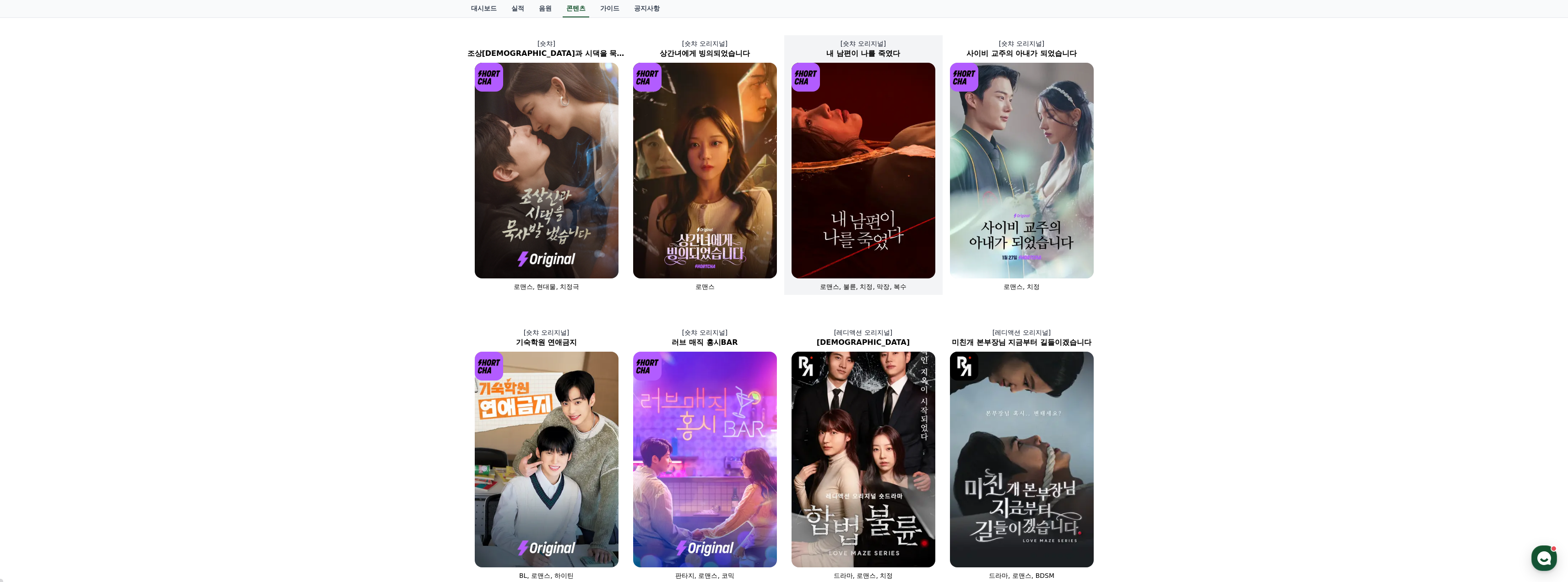
click at [848, 178] on img at bounding box center [863, 170] width 144 height 216
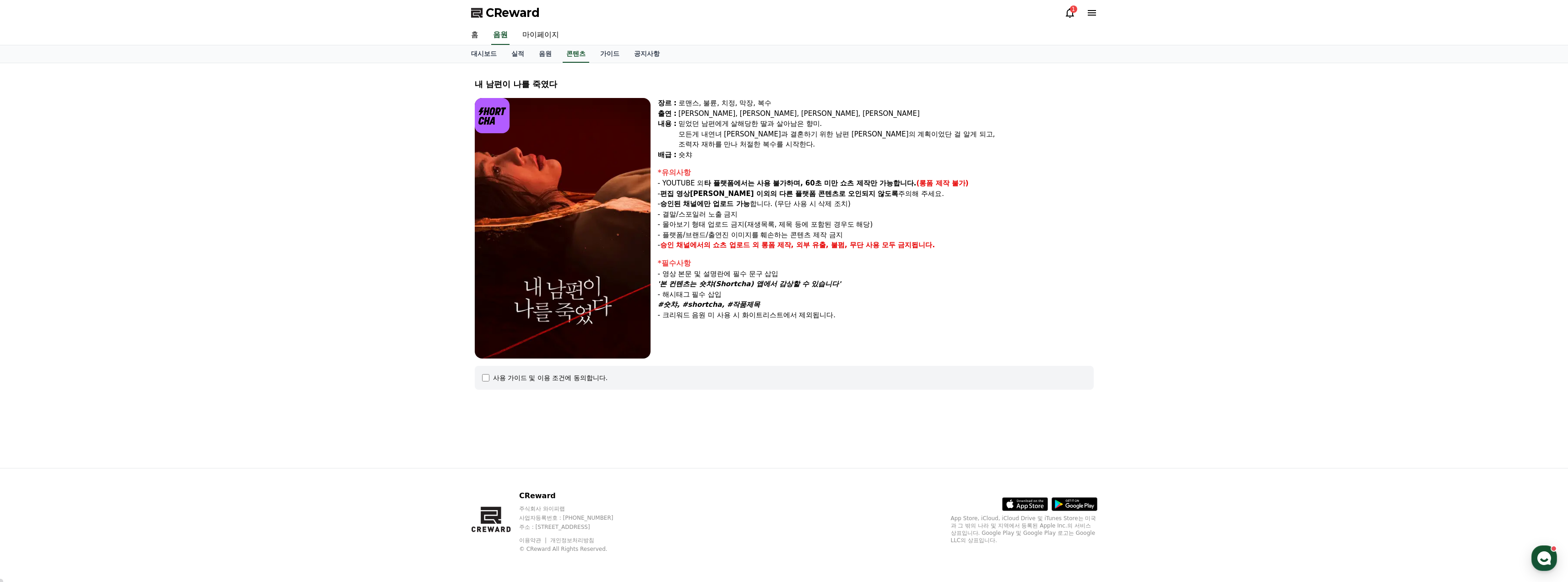
select select
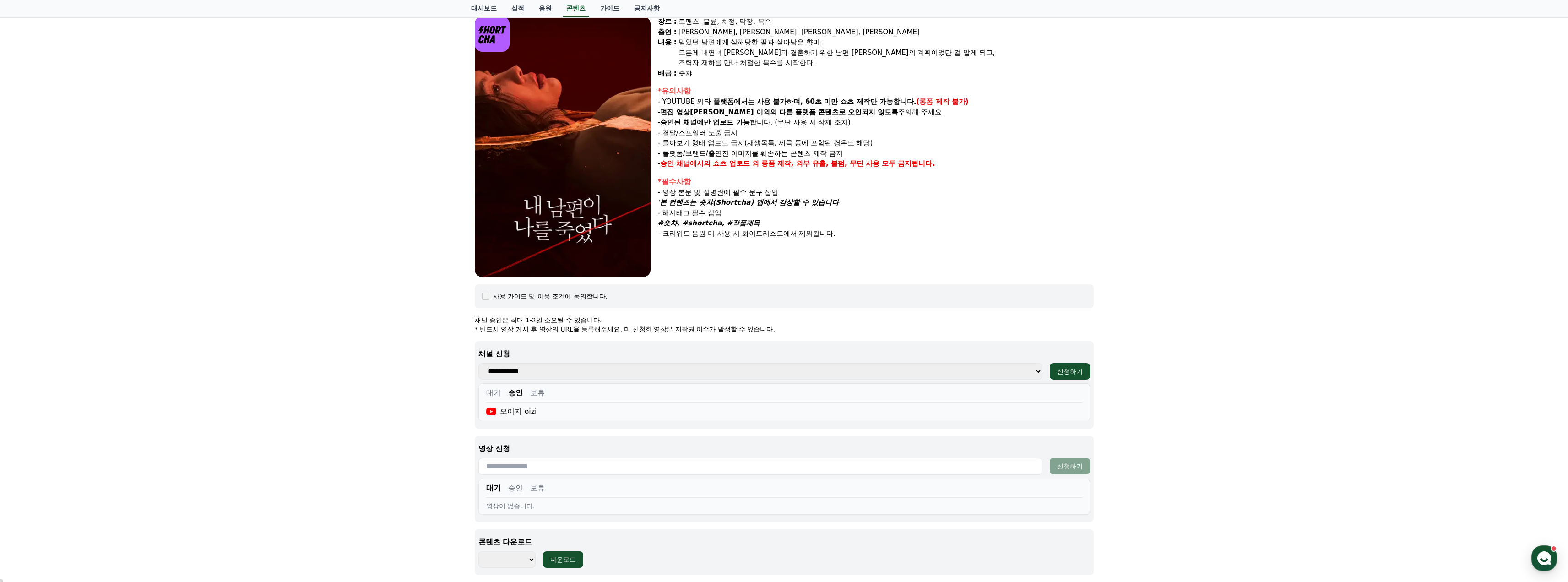
scroll to position [203, 0]
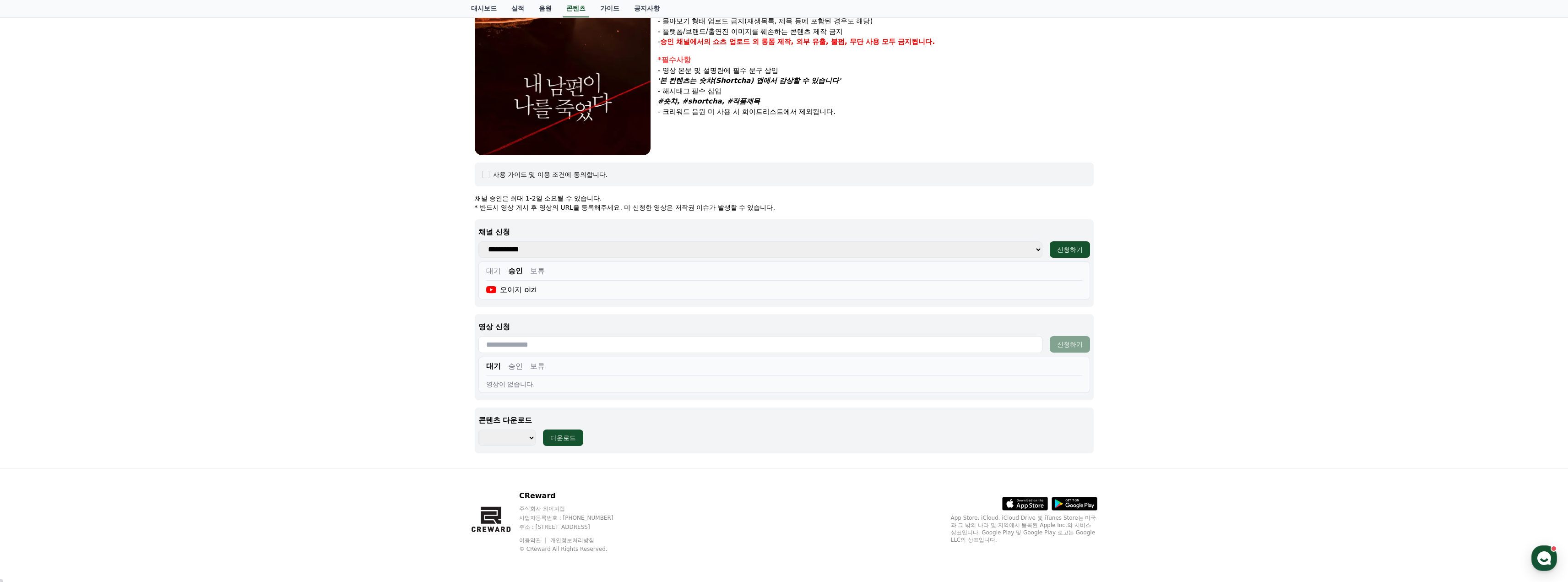
click at [497, 272] on button "대기" at bounding box center [493, 271] width 14 height 11
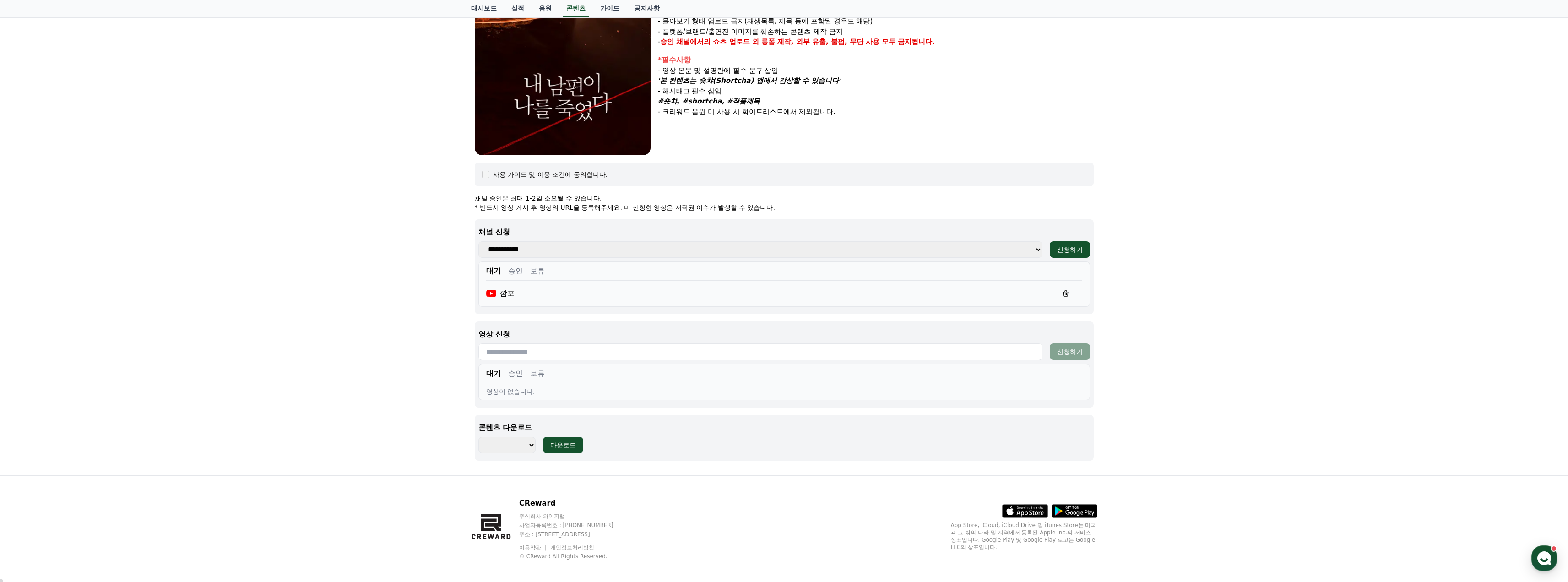
click at [1064, 293] on icon at bounding box center [1066, 293] width 5 height 5
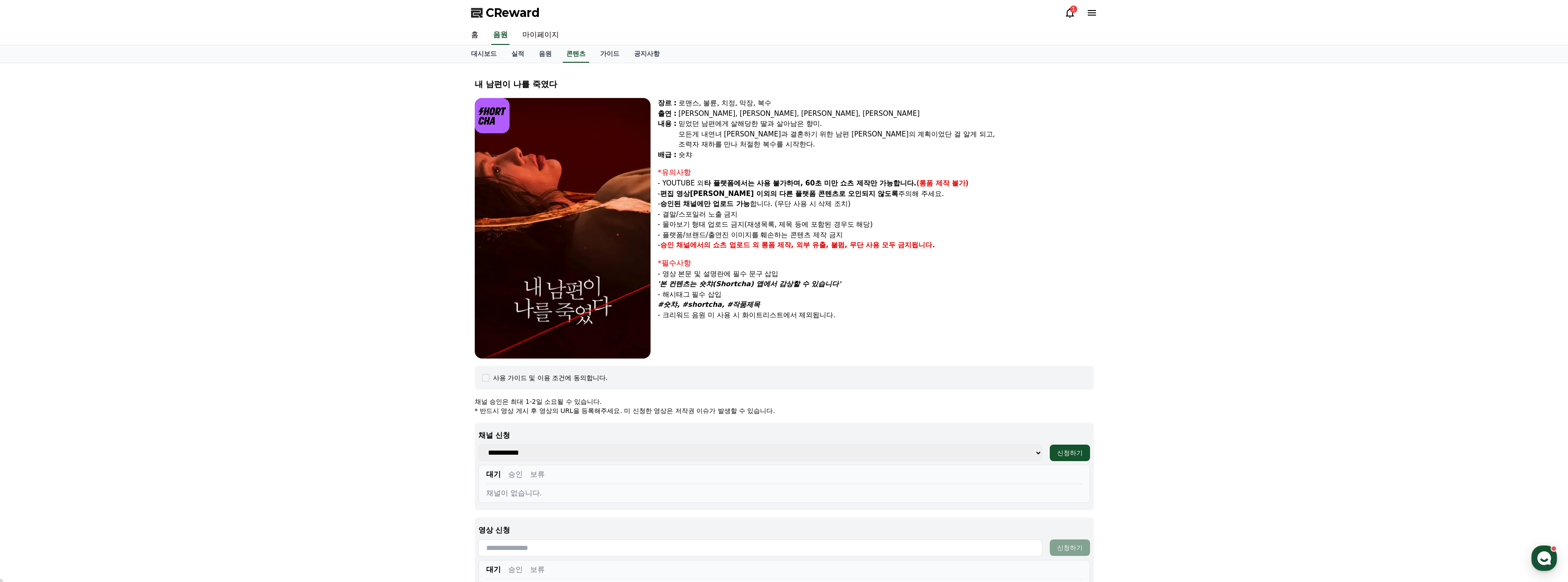
select select
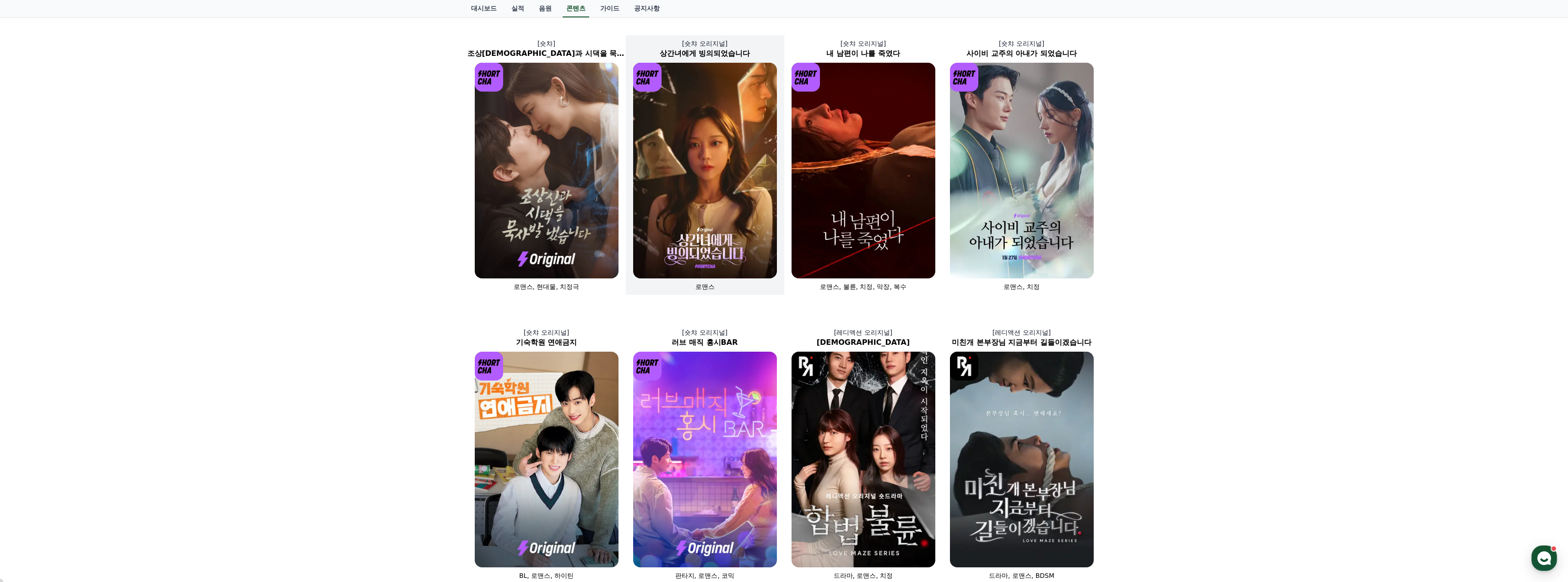
click at [689, 159] on img at bounding box center [704, 170] width 144 height 216
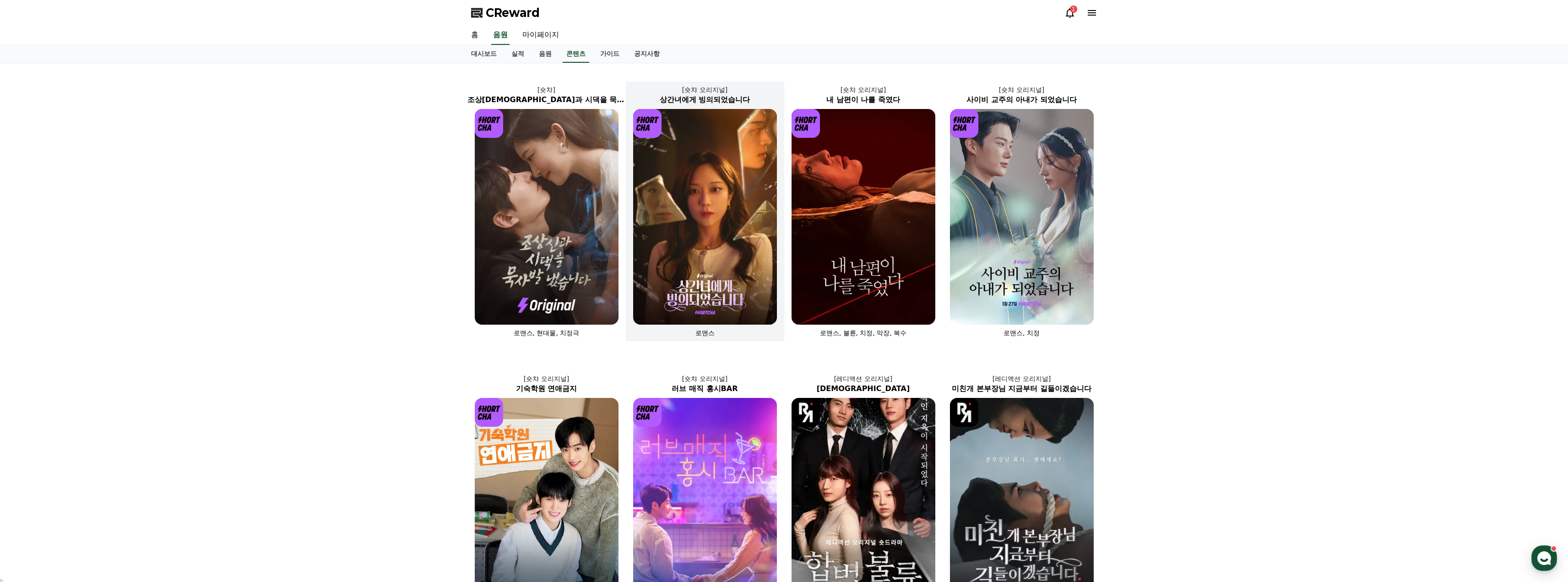
select select
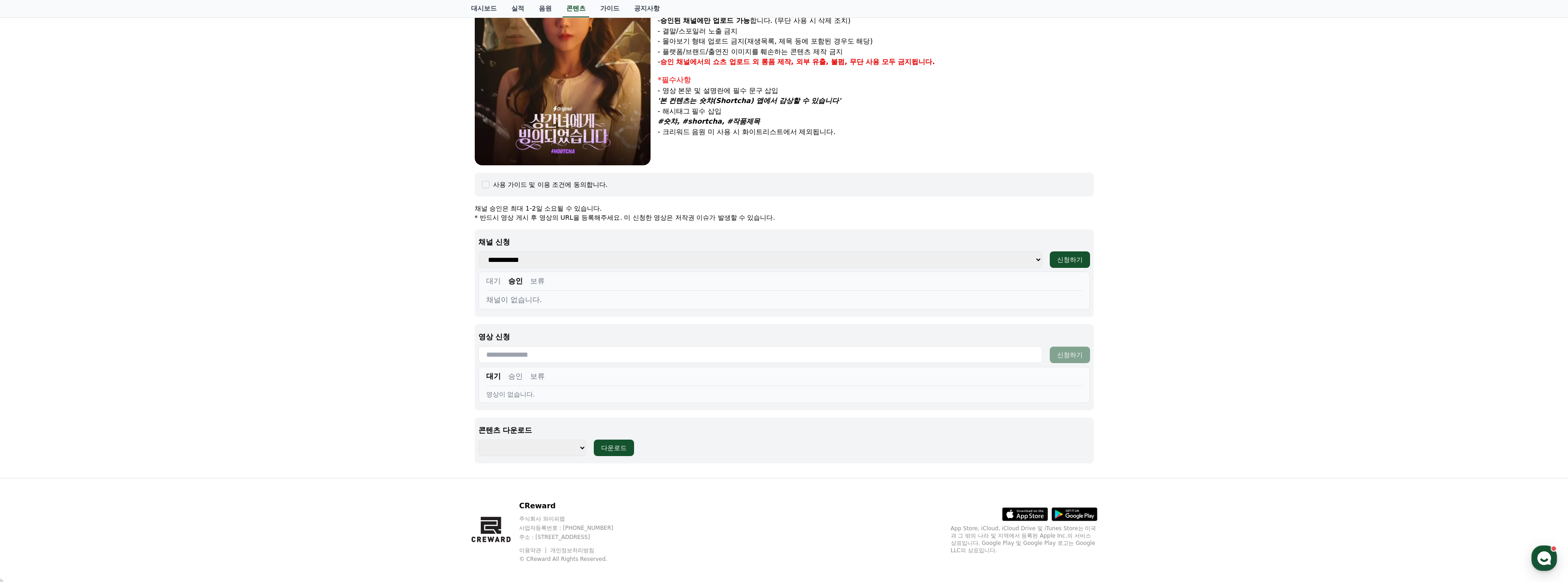
scroll to position [193, 0]
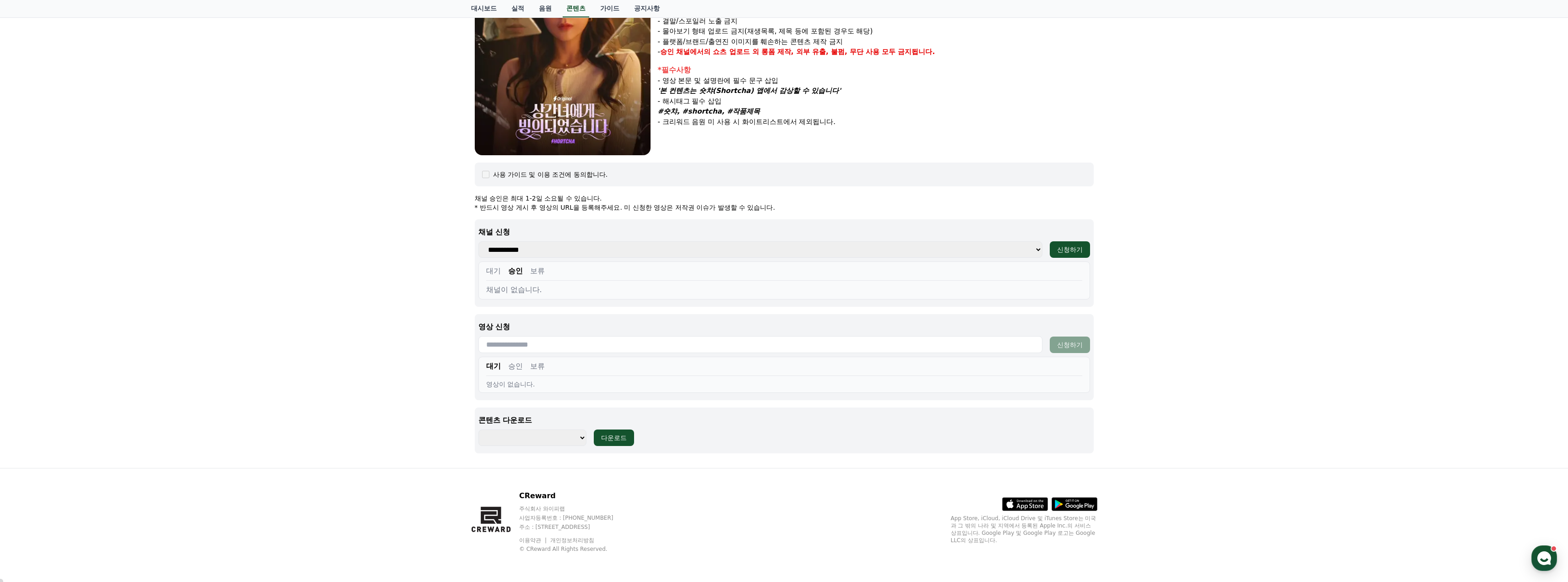
click at [487, 272] on button "대기" at bounding box center [493, 271] width 14 height 11
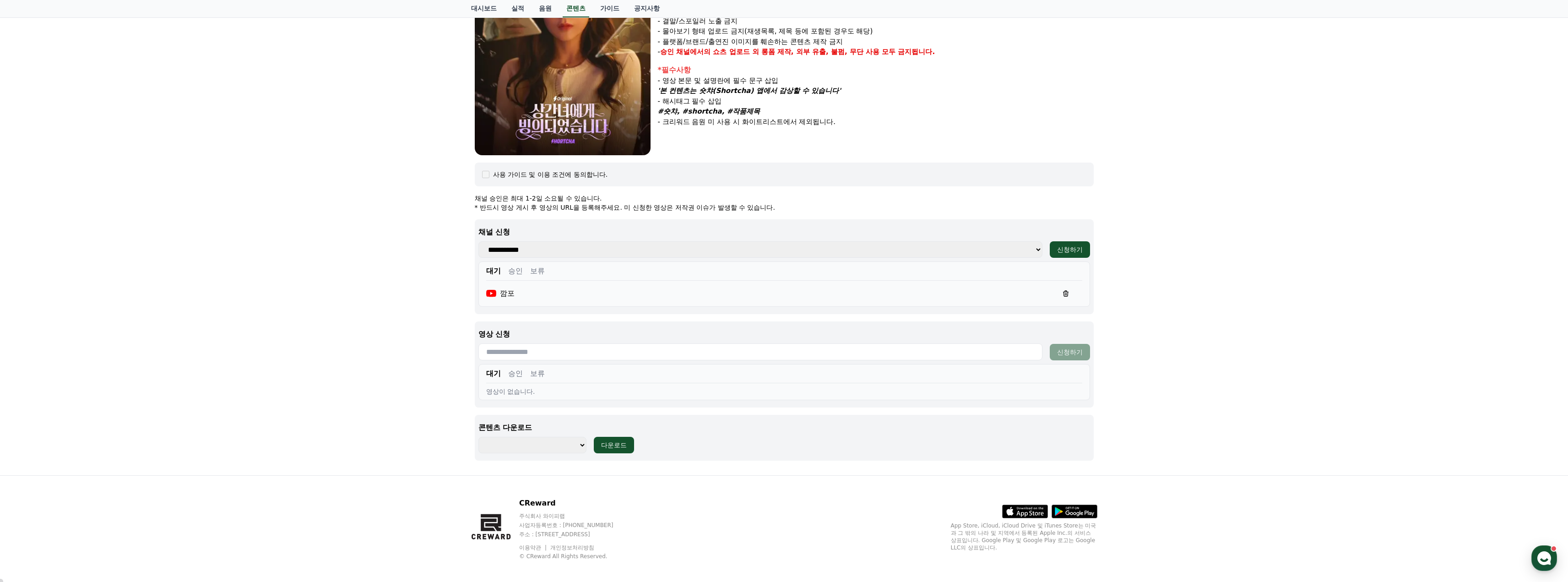
click at [560, 353] on input "text" at bounding box center [760, 352] width 564 height 17
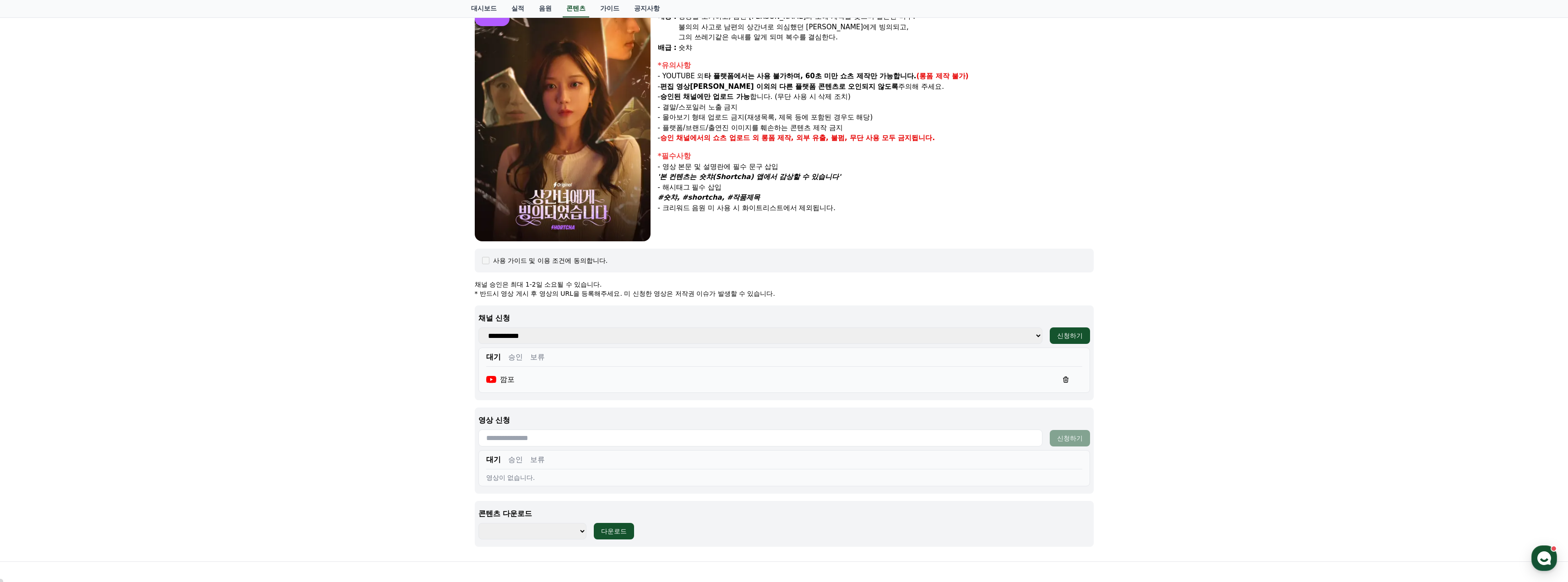
scroll to position [0, 0]
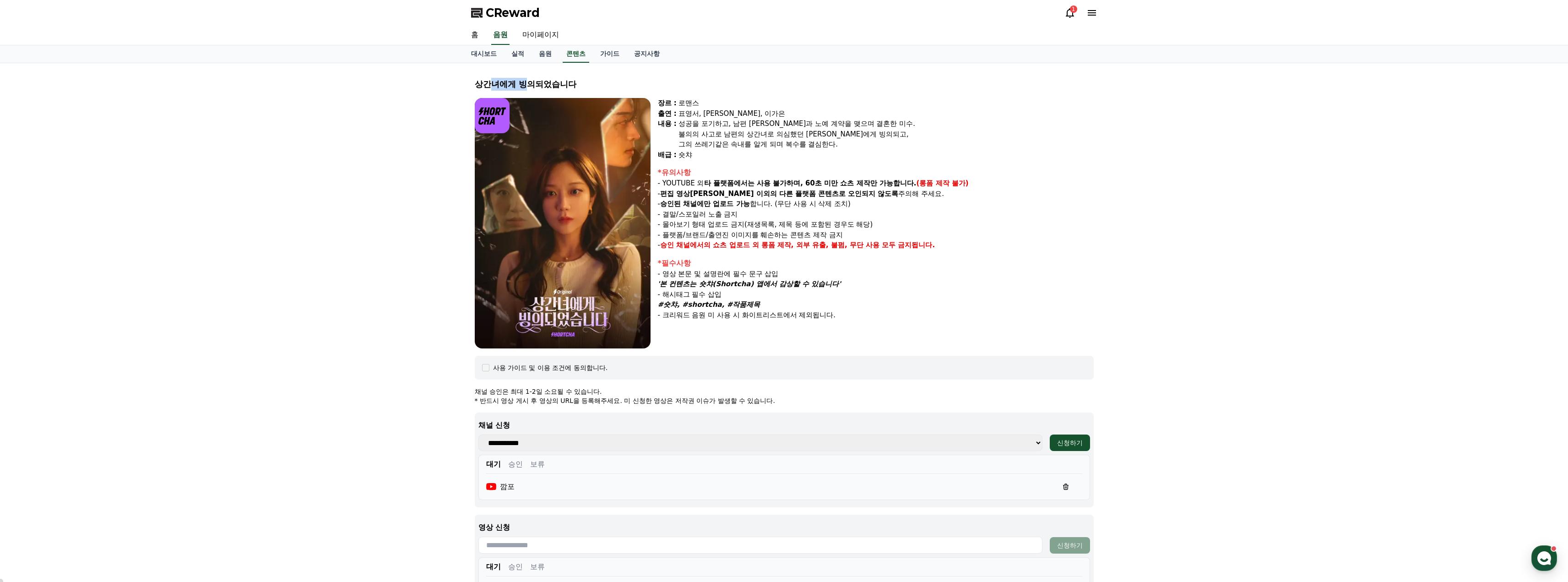
drag, startPoint x: 489, startPoint y: 84, endPoint x: 561, endPoint y: 84, distance: 72.0
click at [560, 84] on div "상간녀에게 빙의되었습니다" at bounding box center [784, 84] width 619 height 12
click at [560, 84] on div "상간녀에게 빙의되었습니다" at bounding box center [784, 84] width 619 height 12
click at [312, 136] on div "상간녀에게 빙의되었습니다 장르 : 로맨스 출연 : 표영서, 권혁현, 이가은 내용 : 성공을 포기하고, 남편 수혁과 노예 계약을 맺으며 결혼한 …" at bounding box center [784, 366] width 1568 height 605
